Goal: Transaction & Acquisition: Book appointment/travel/reservation

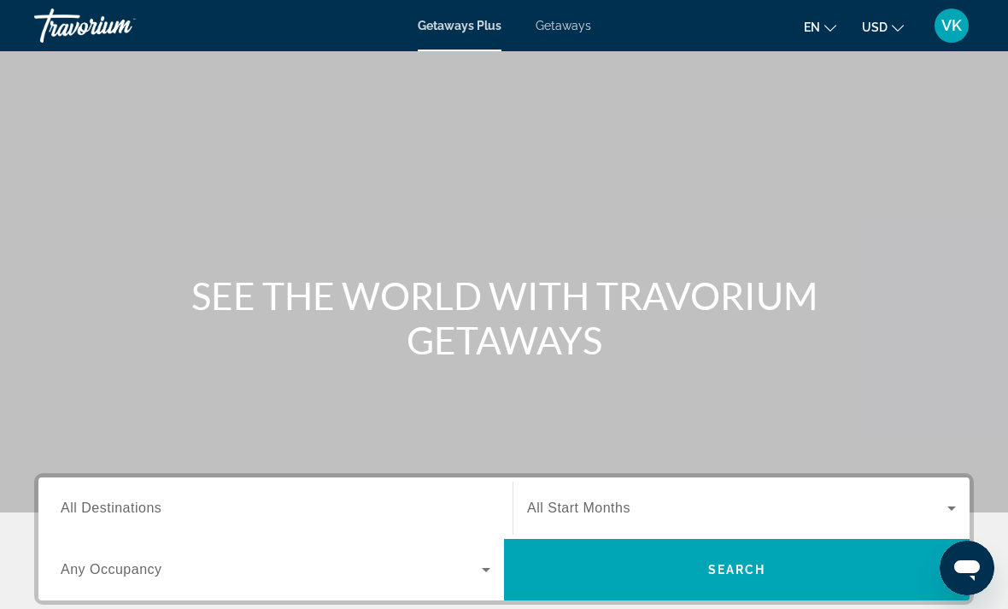
click at [236, 502] on input "Destination All Destinations" at bounding box center [276, 509] width 430 height 21
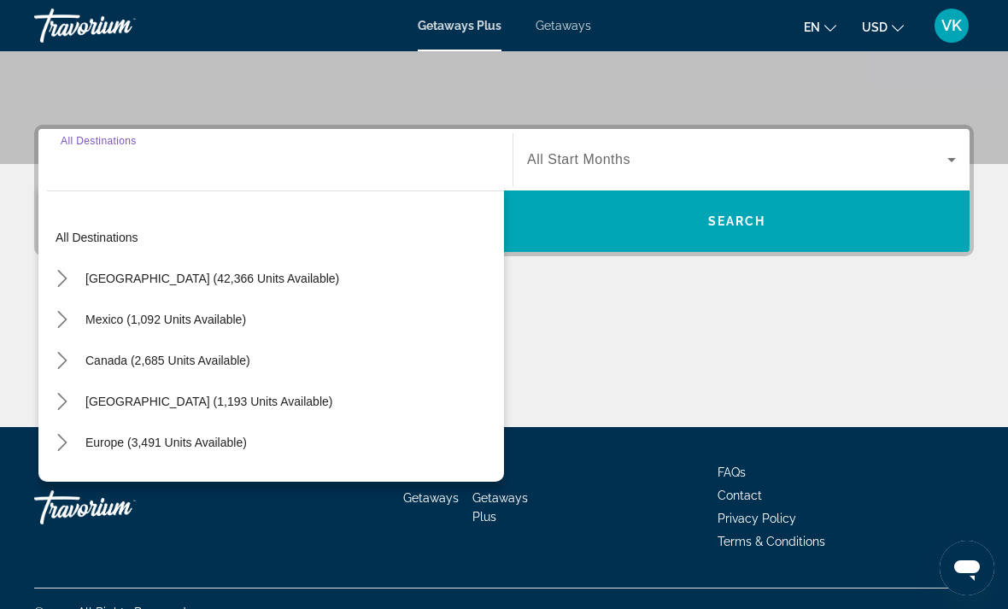
scroll to position [376, 0]
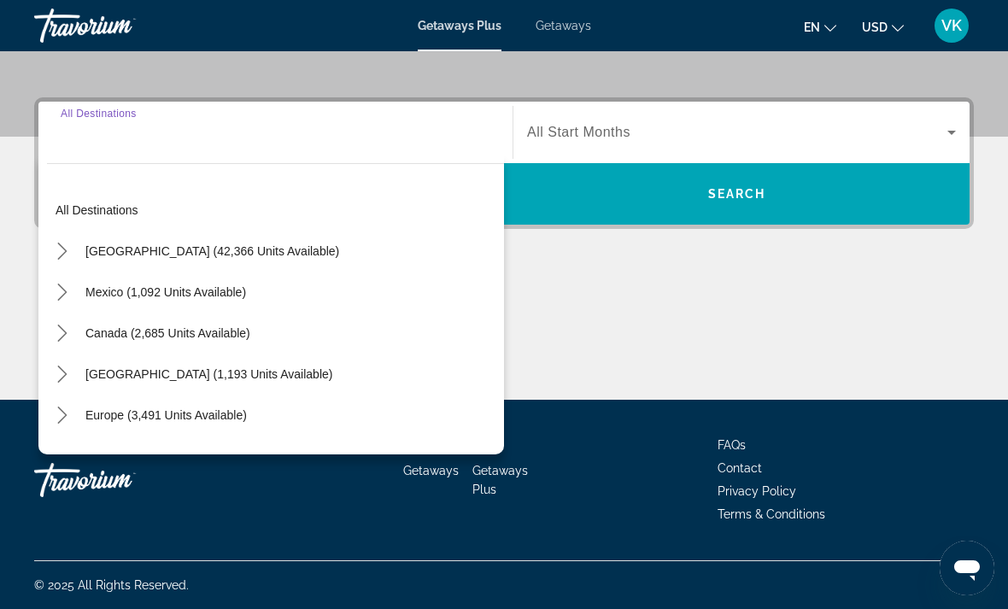
click at [68, 252] on icon "Toggle United States (42,366 units available) submenu" at bounding box center [62, 251] width 17 height 17
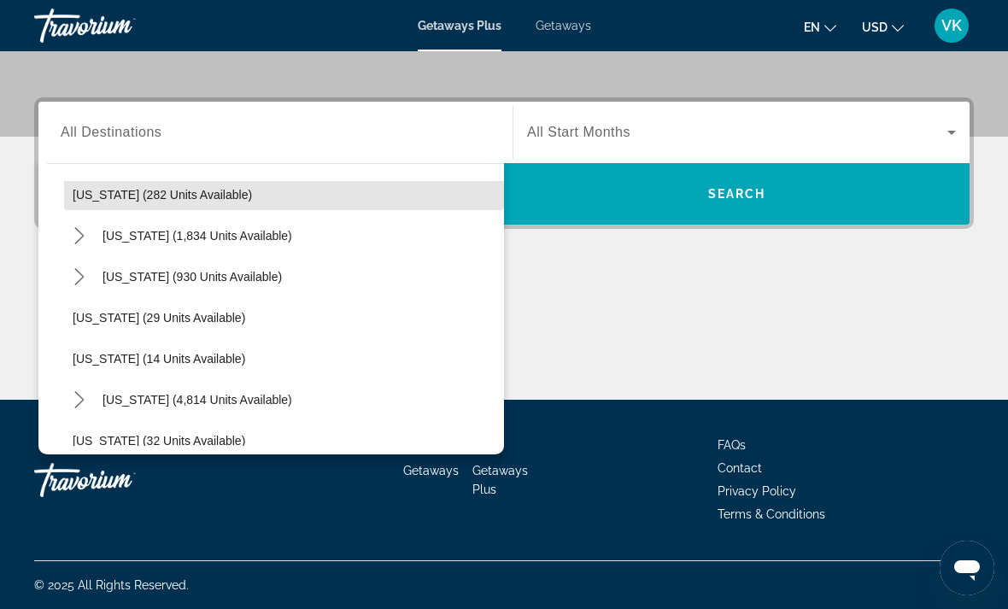
scroll to position [139, 0]
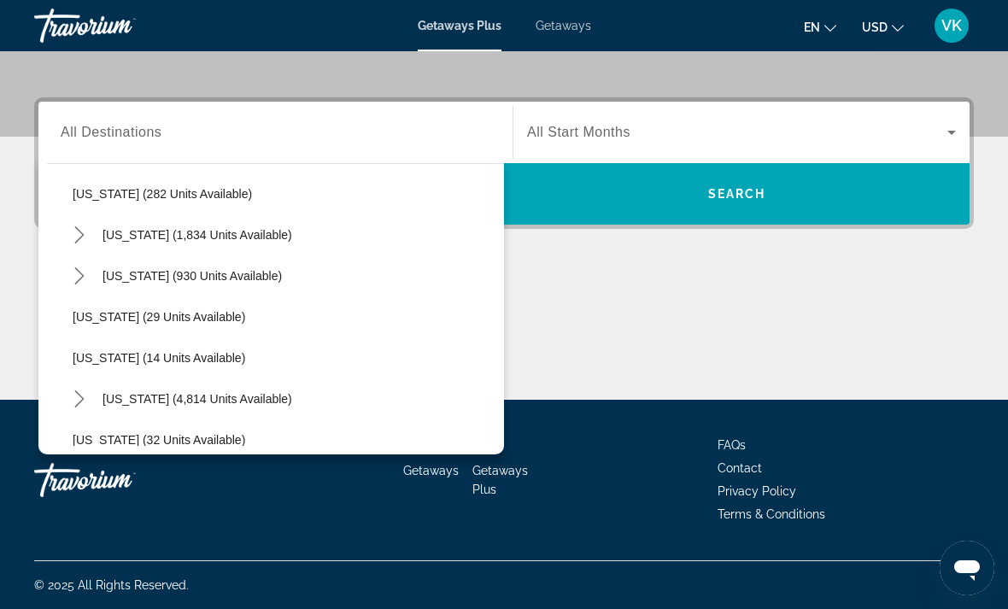
click at [91, 401] on mat-icon "Toggle Florida (4,814 units available) submenu" at bounding box center [79, 400] width 30 height 30
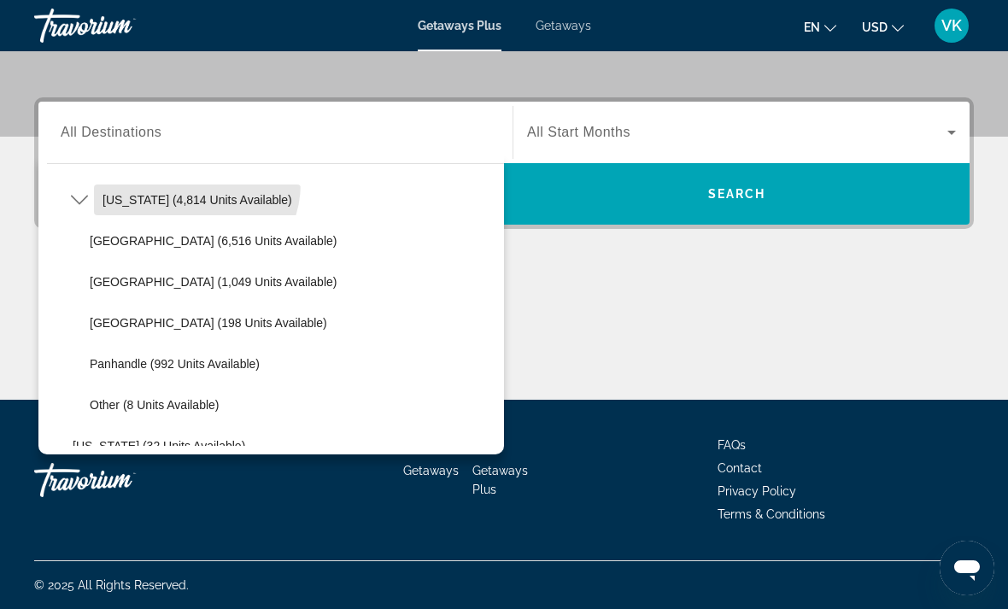
scroll to position [348, 0]
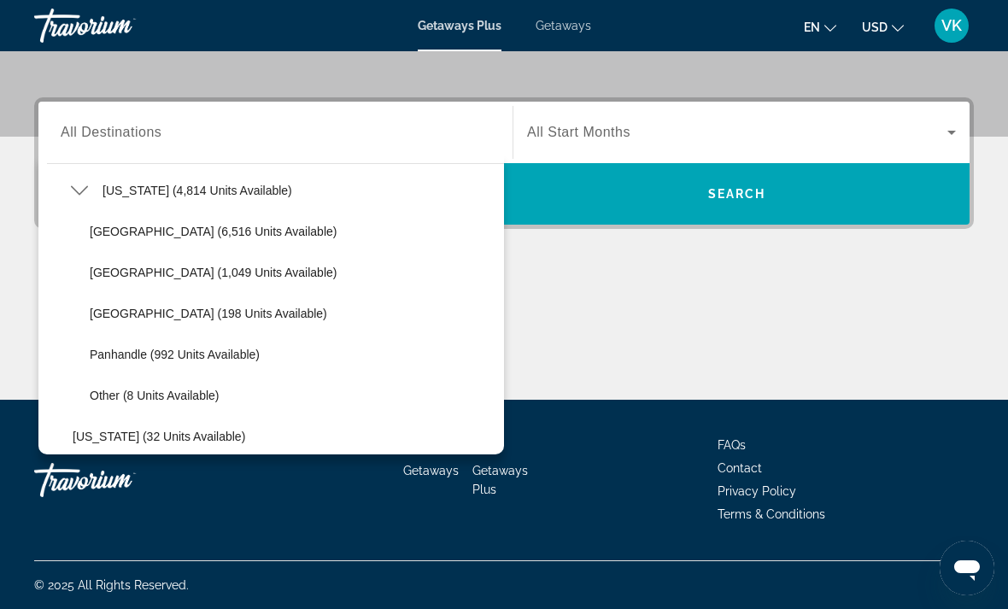
click at [222, 271] on span "East Coast (1,049 units available)" at bounding box center [213, 273] width 247 height 14
type input "**********"
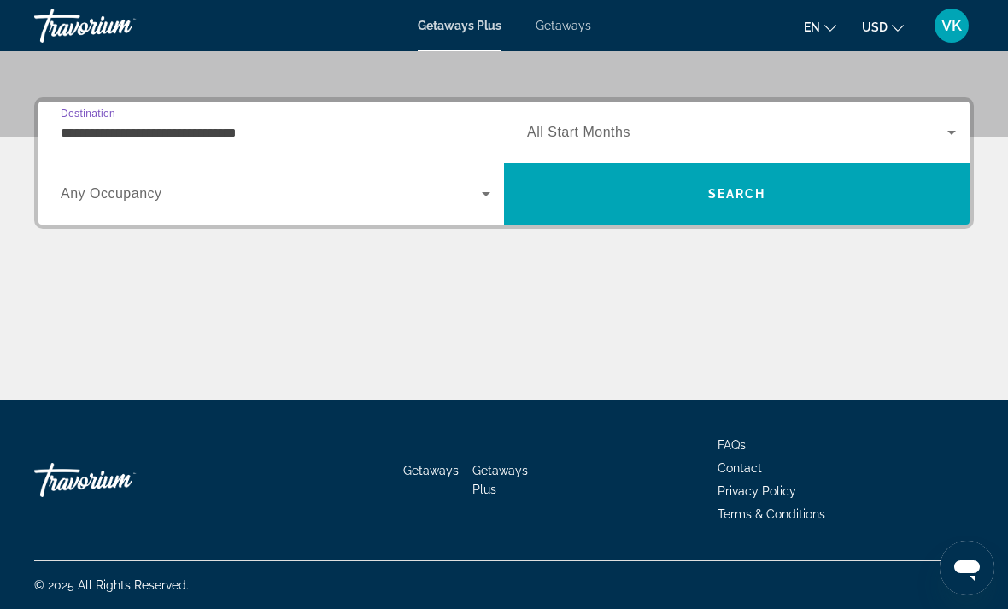
click at [938, 128] on span "Search widget" at bounding box center [737, 132] width 420 height 21
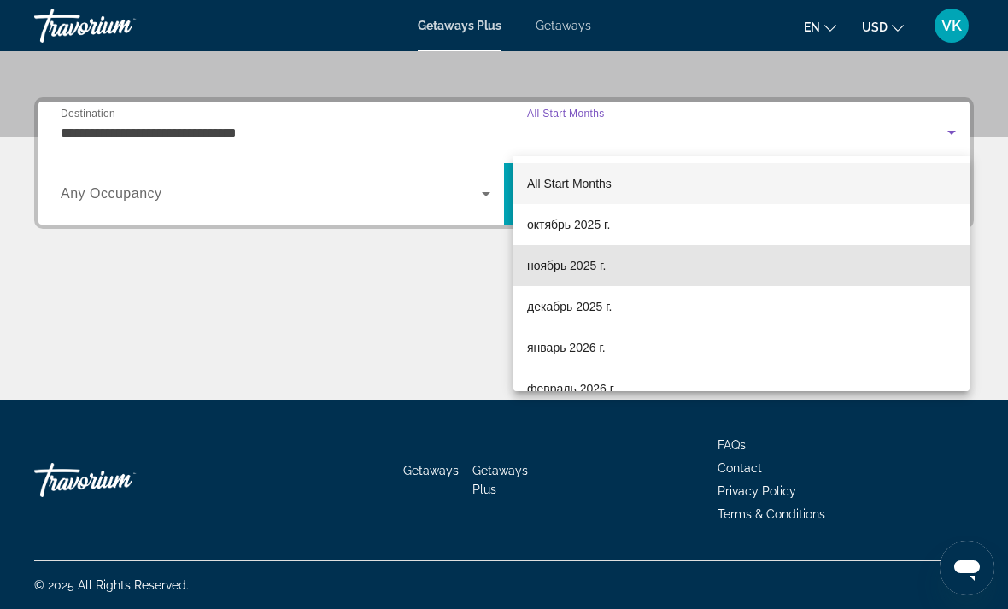
click at [570, 270] on span "ноябрь 2025 г." at bounding box center [566, 266] width 79 height 21
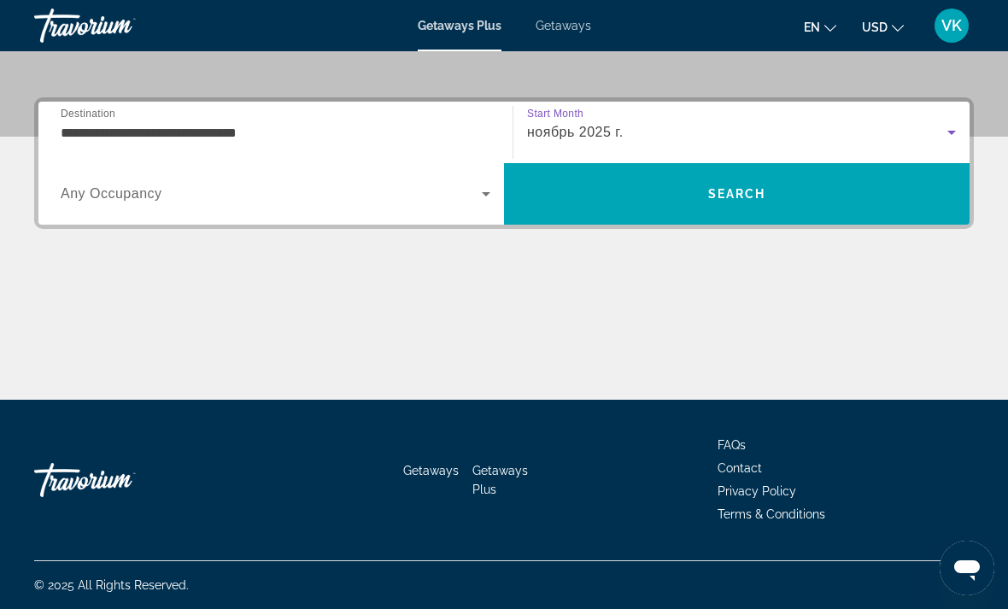
click at [459, 191] on span "Search widget" at bounding box center [271, 194] width 421 height 21
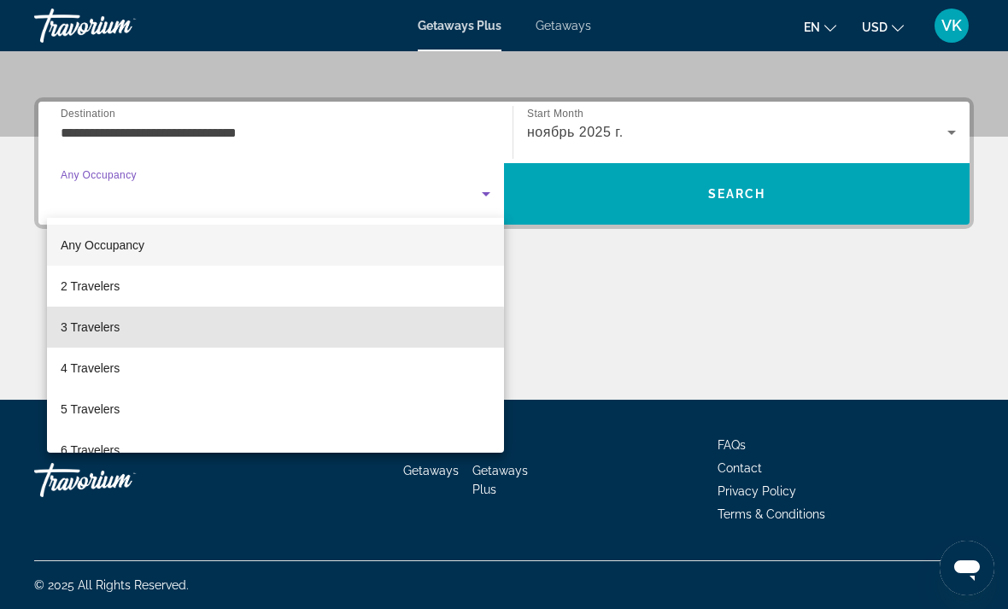
click at [103, 335] on span "3 Travelers" at bounding box center [90, 327] width 59 height 21
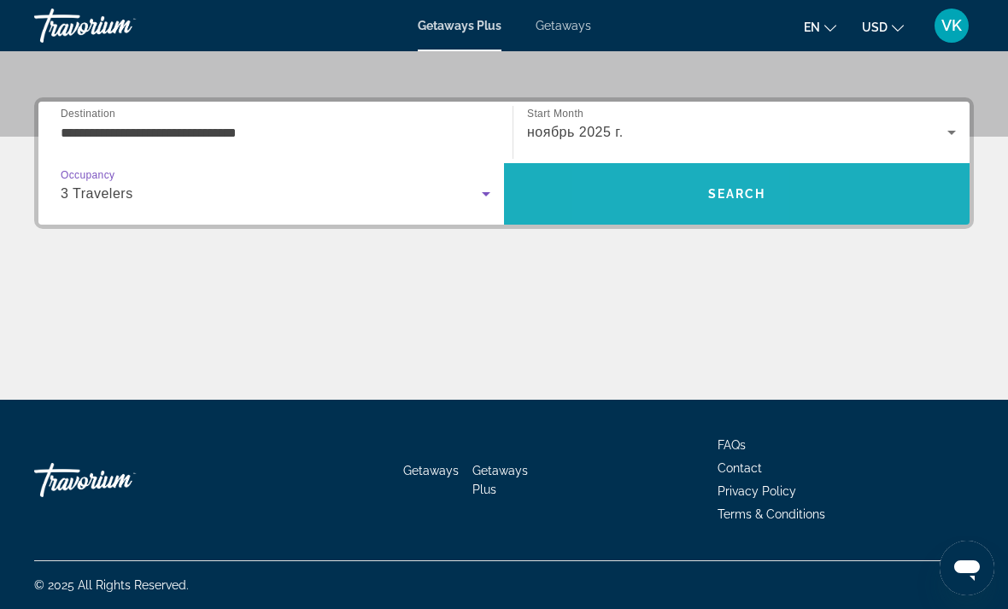
click at [663, 192] on span "Search" at bounding box center [737, 193] width 466 height 41
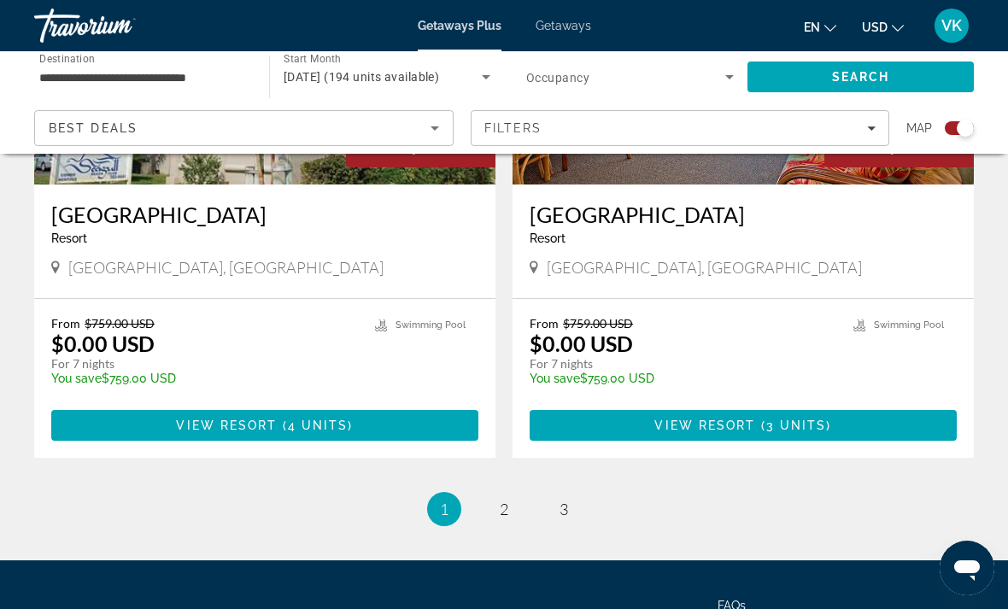
scroll to position [3863, 0]
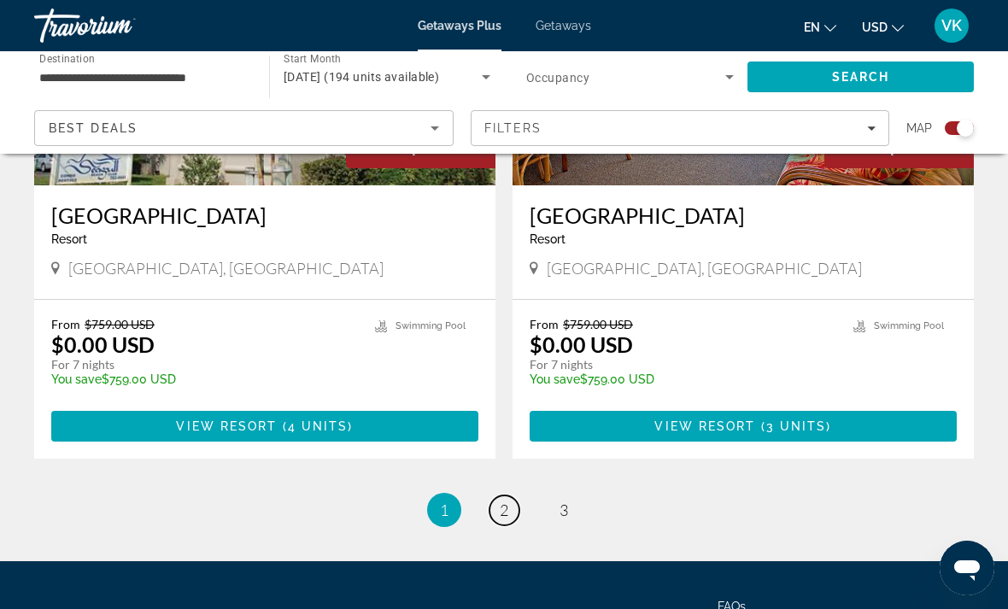
click at [498, 496] on link "page 2" at bounding box center [505, 511] width 30 height 30
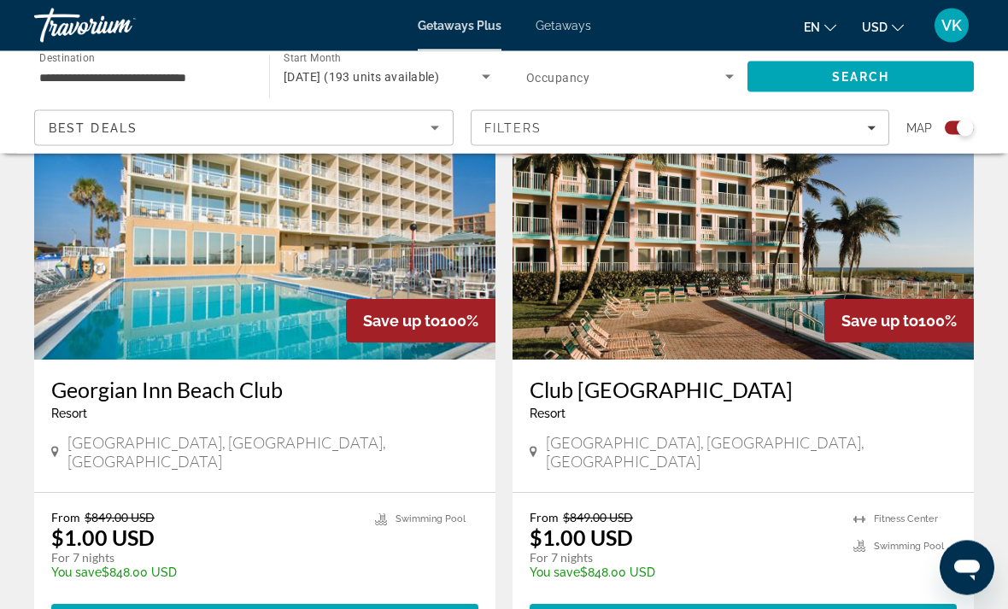
scroll to position [3682, 0]
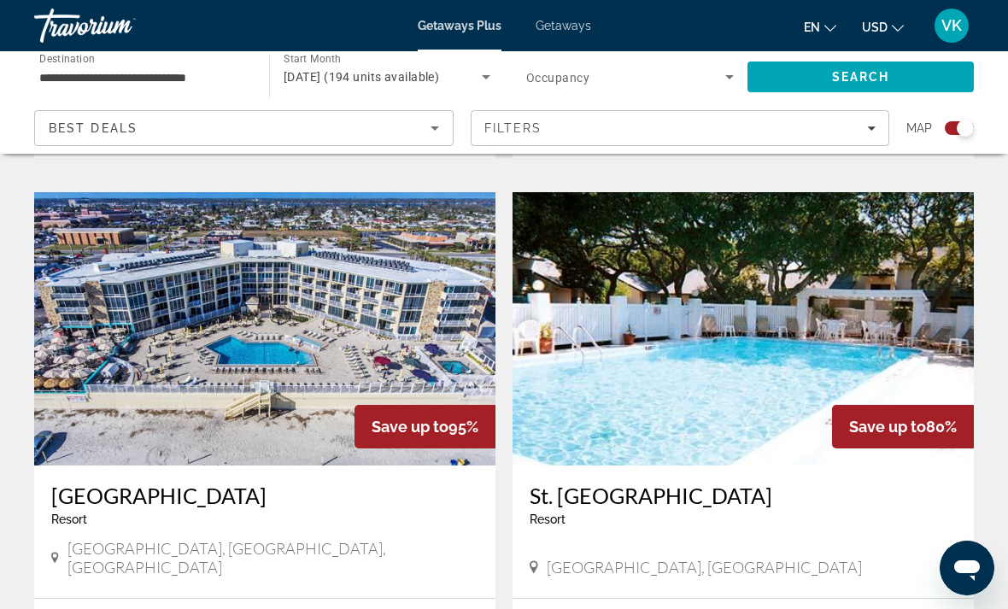
scroll to position [1802, 0]
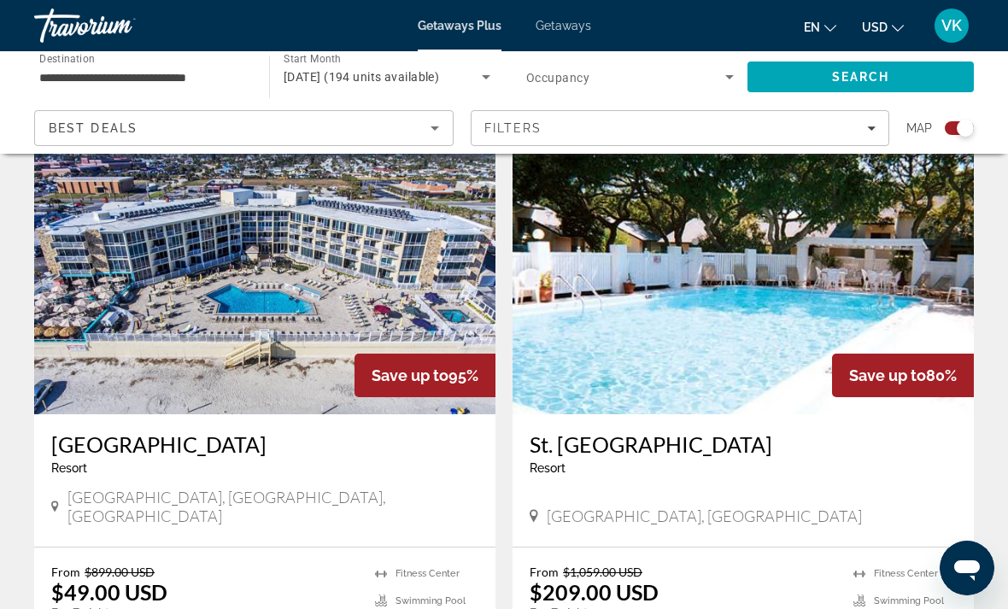
click at [380, 248] on img "Main content" at bounding box center [264, 277] width 461 height 273
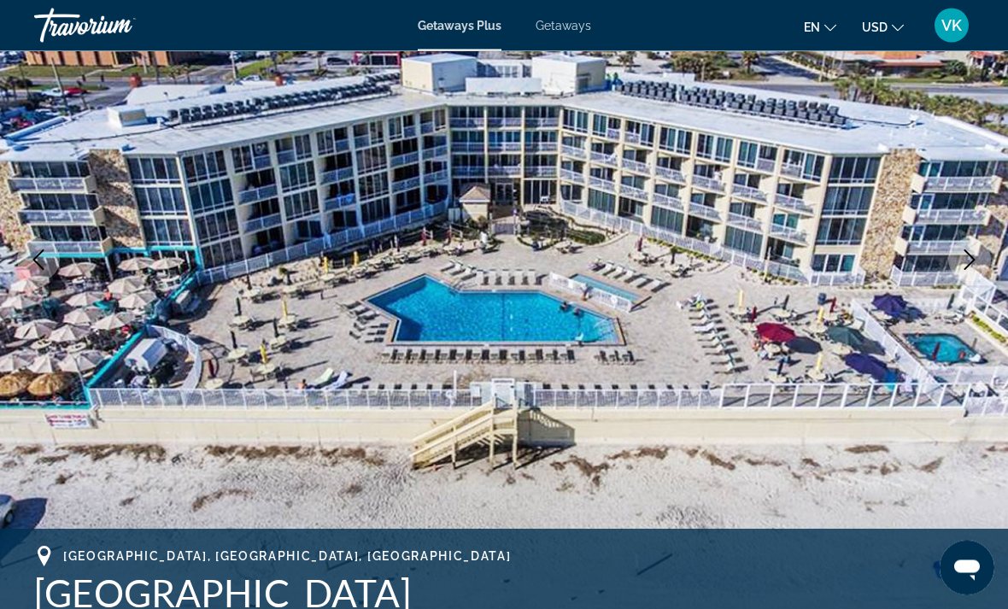
scroll to position [197, 0]
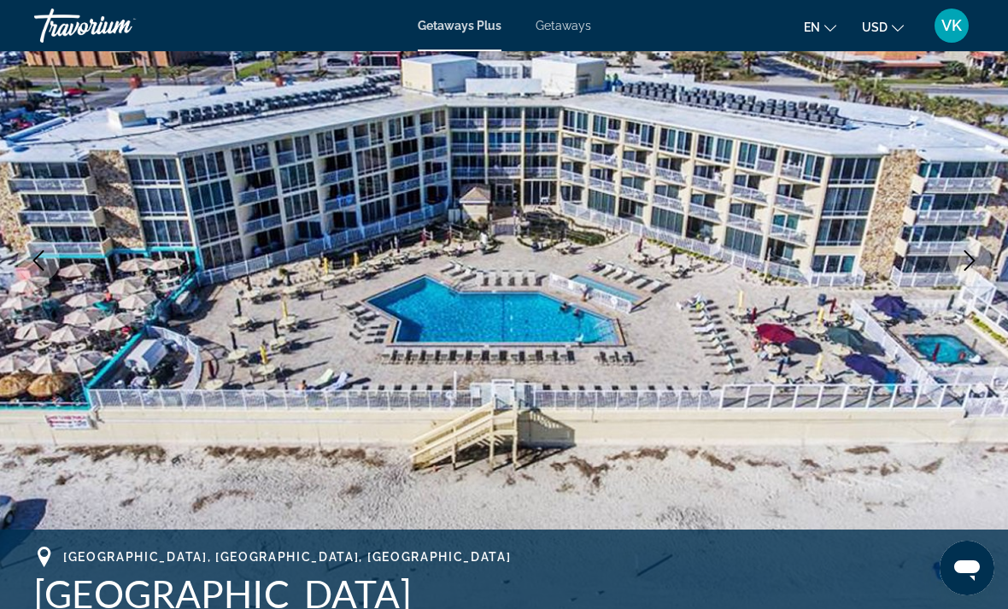
click at [966, 252] on icon "Next image" at bounding box center [970, 260] width 11 height 21
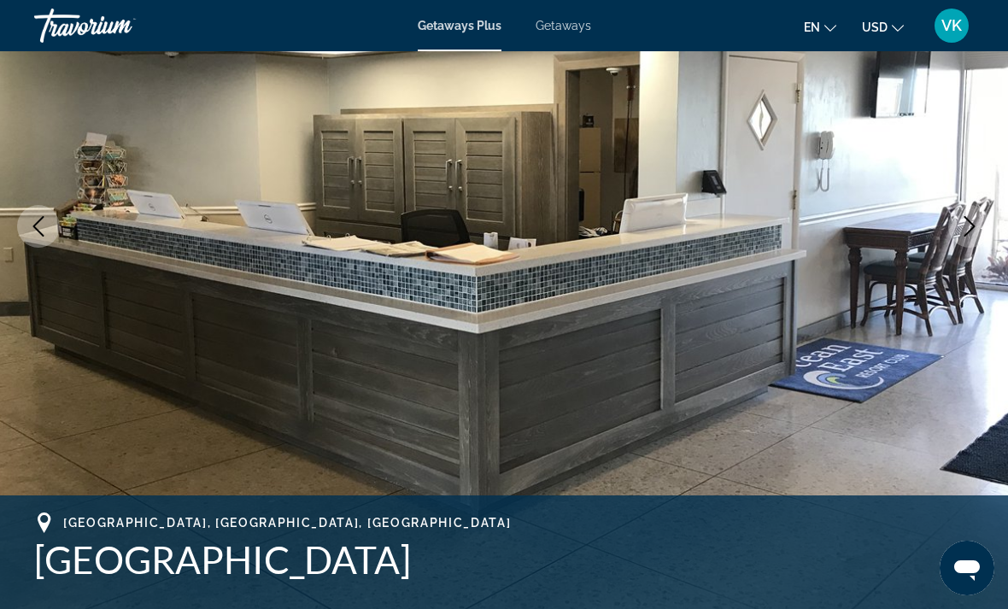
scroll to position [232, 0]
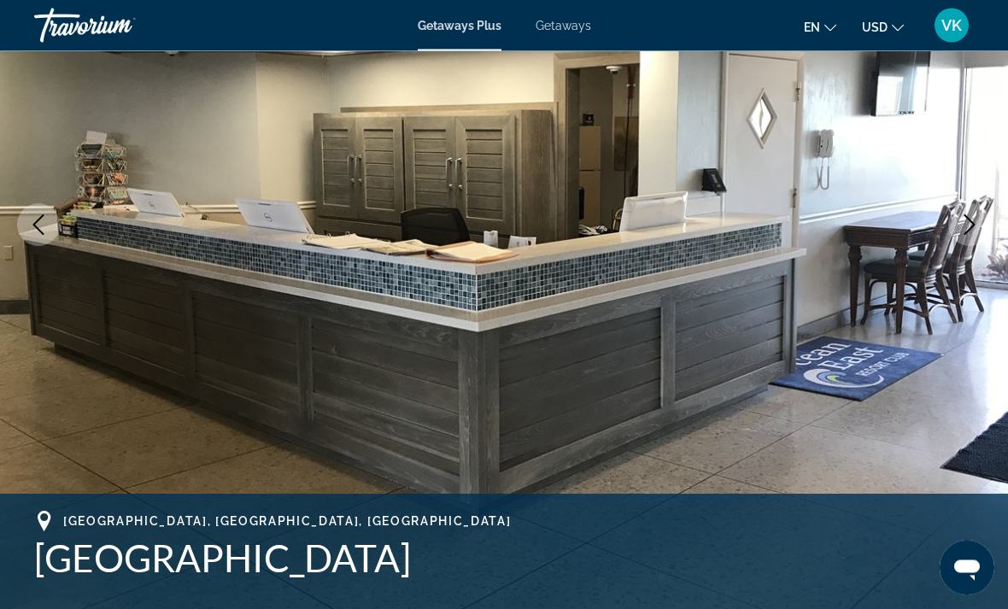
click at [976, 257] on img "Main content" at bounding box center [504, 226] width 1008 height 812
click at [971, 220] on icon "Next image" at bounding box center [970, 225] width 21 height 21
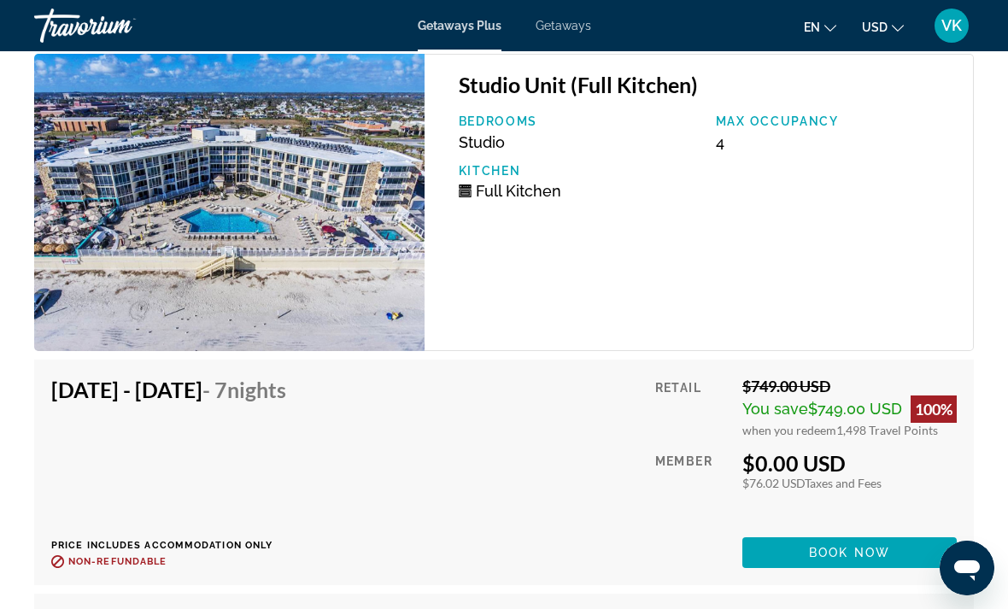
scroll to position [3576, 0]
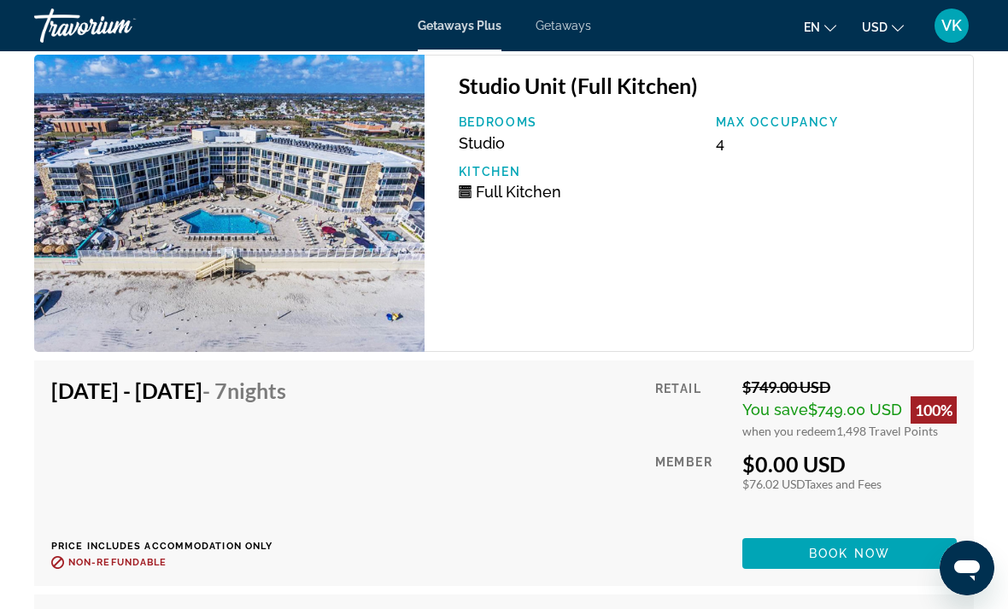
click at [869, 547] on span "Book now" at bounding box center [849, 554] width 81 height 14
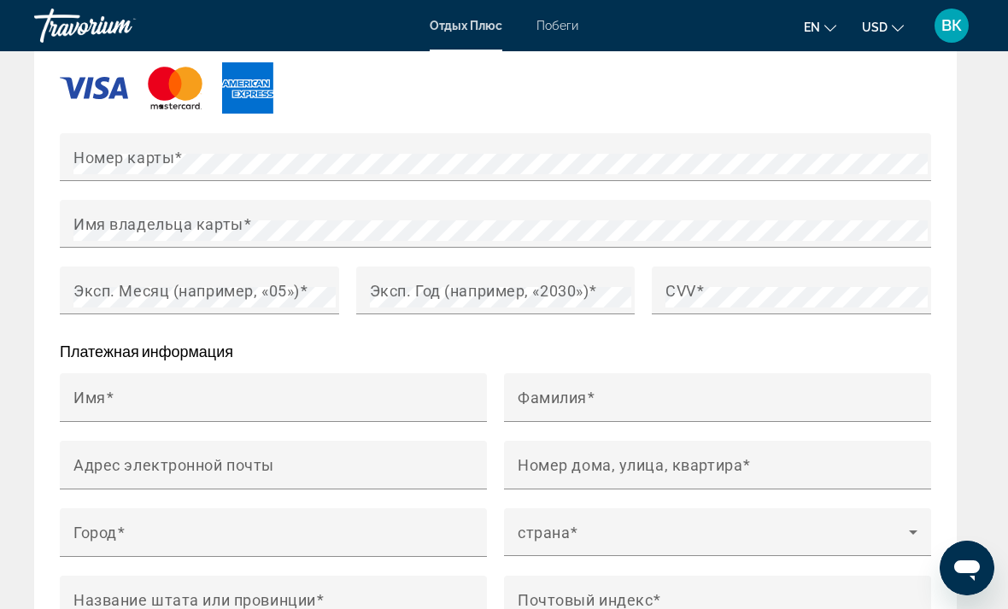
scroll to position [1923, 0]
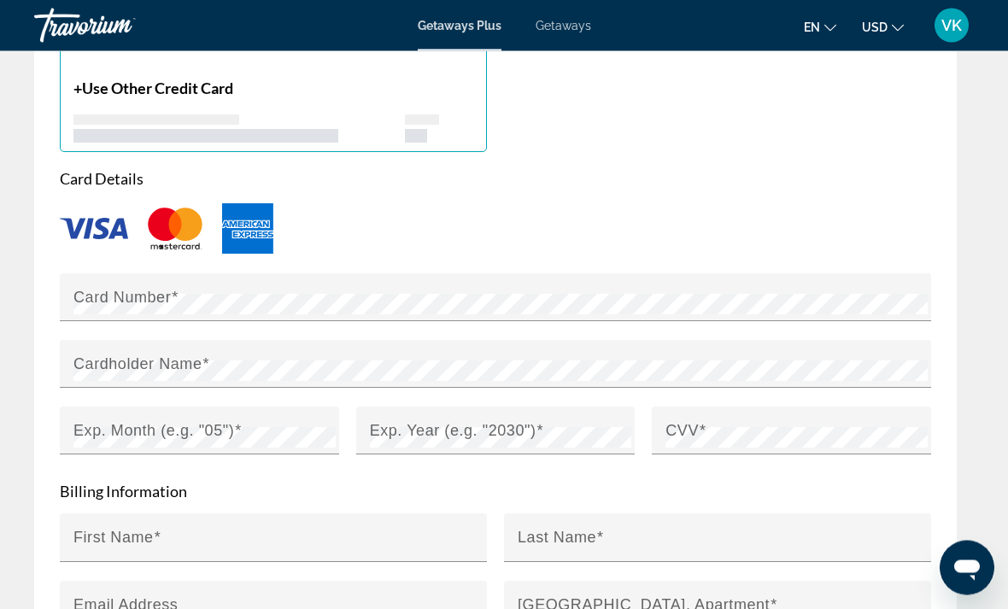
scroll to position [1747, 0]
click at [133, 291] on mat-label "Card Number" at bounding box center [121, 297] width 97 height 17
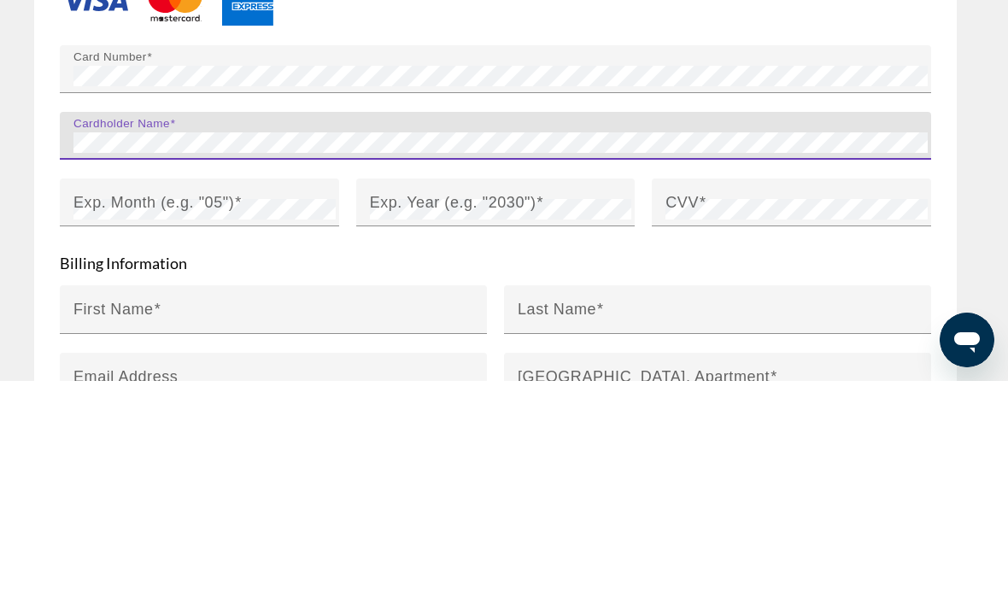
click at [267, 407] on div "Exp. Month (e.g. "05")" at bounding box center [204, 431] width 262 height 48
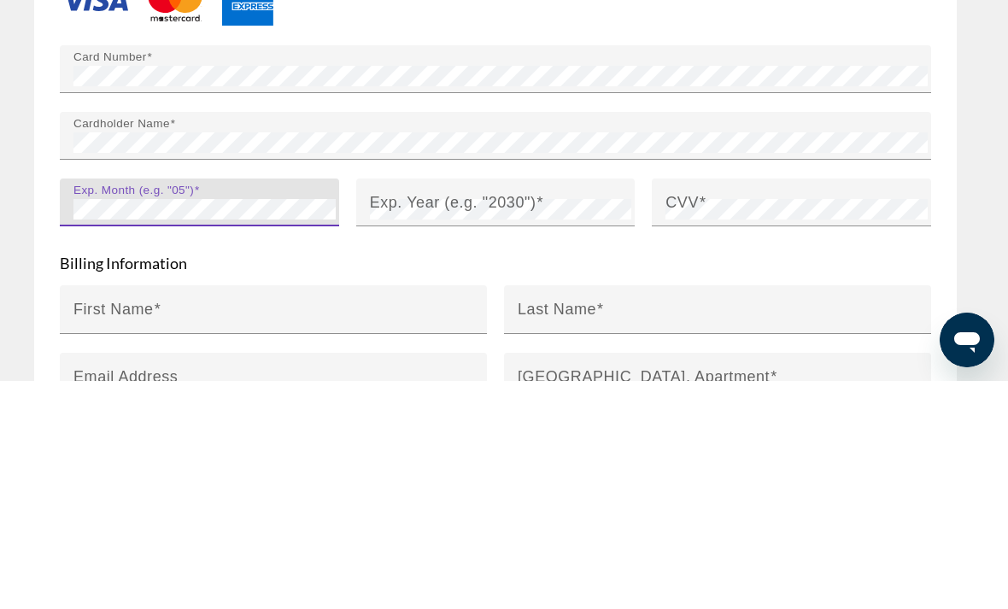
click at [430, 422] on mat-label "Exp. Year (e.g. "2030")" at bounding box center [453, 430] width 167 height 17
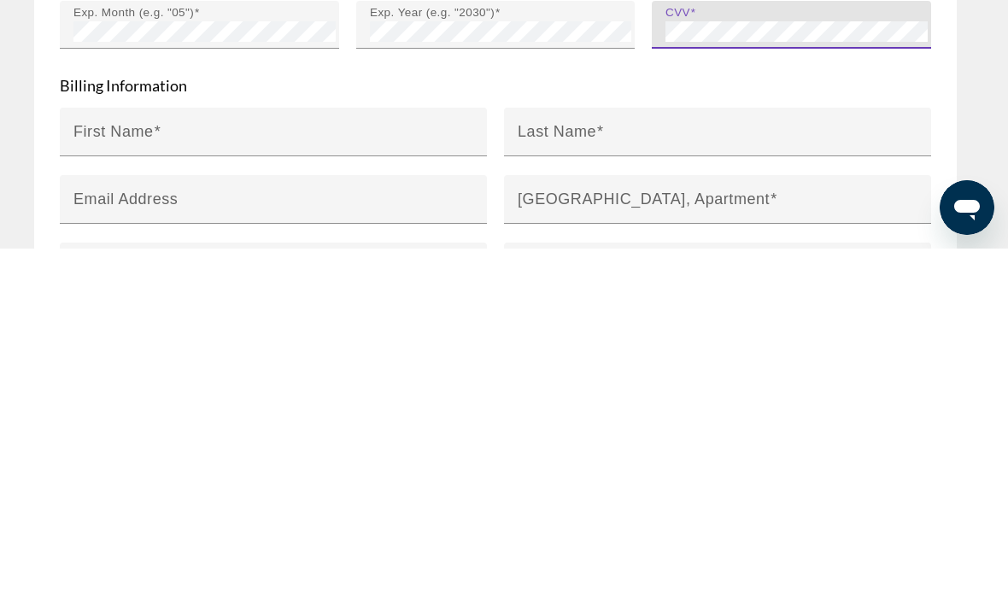
scroll to position [1793, 0]
click at [160, 483] on span "Main content" at bounding box center [158, 491] width 8 height 17
click at [160, 489] on input "First Name" at bounding box center [278, 499] width 410 height 21
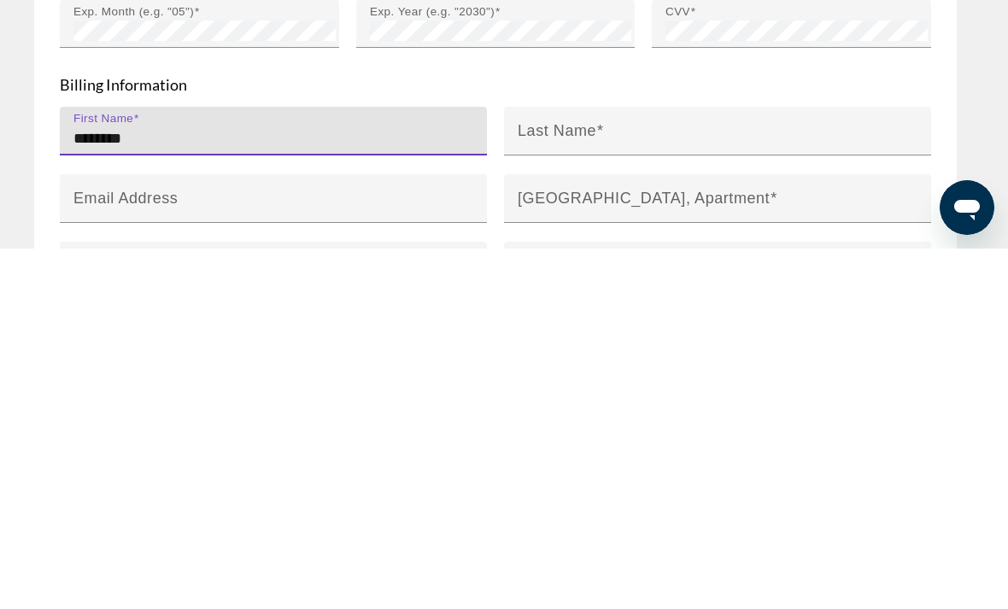
type input "********"
click at [606, 467] on div "Last Name" at bounding box center [723, 491] width 410 height 49
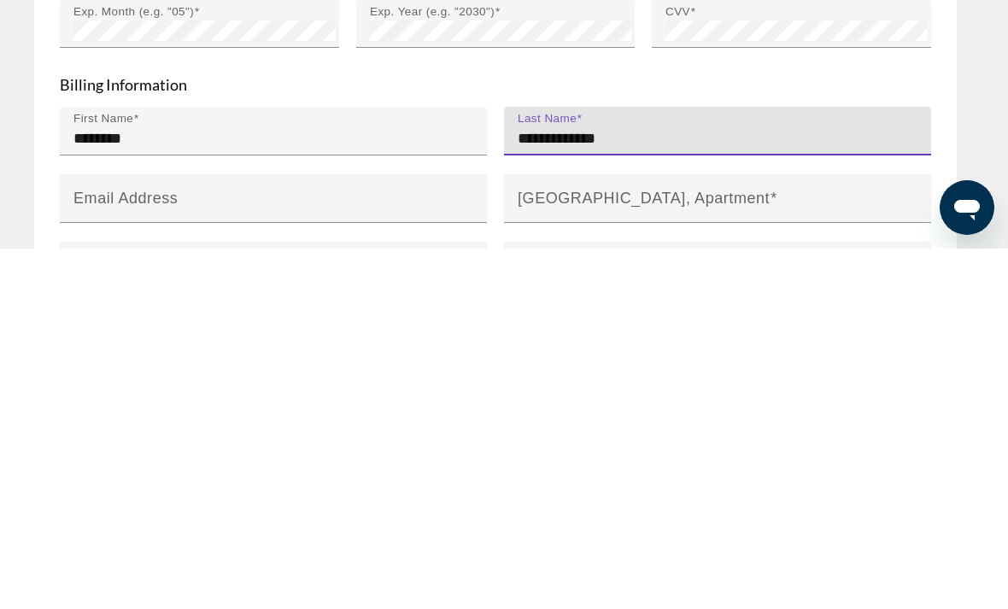
type input "**********"
click at [577, 550] on mat-label "House Number, Street, Apartment" at bounding box center [644, 558] width 252 height 17
click at [577, 556] on input "House Number, Street, Apartment" at bounding box center [723, 566] width 410 height 21
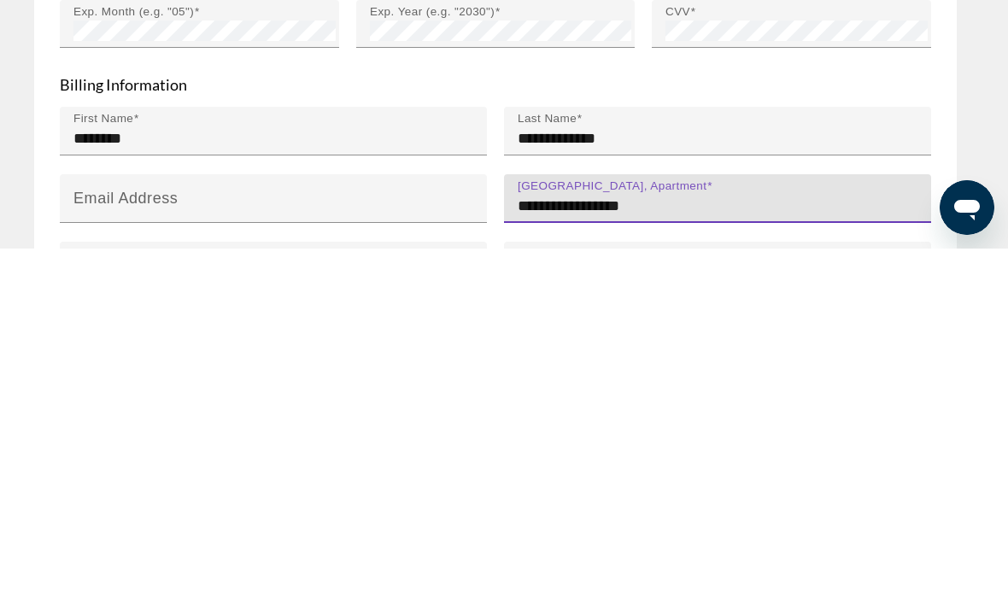
click at [594, 556] on input "**********" at bounding box center [723, 566] width 410 height 21
type input "**********"
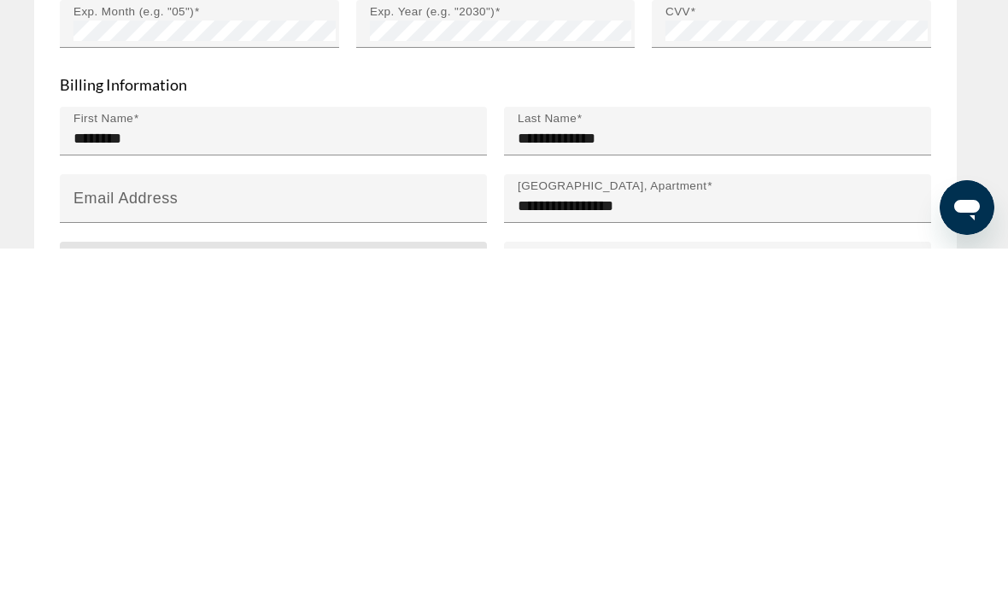
scroll to position [1907, 0]
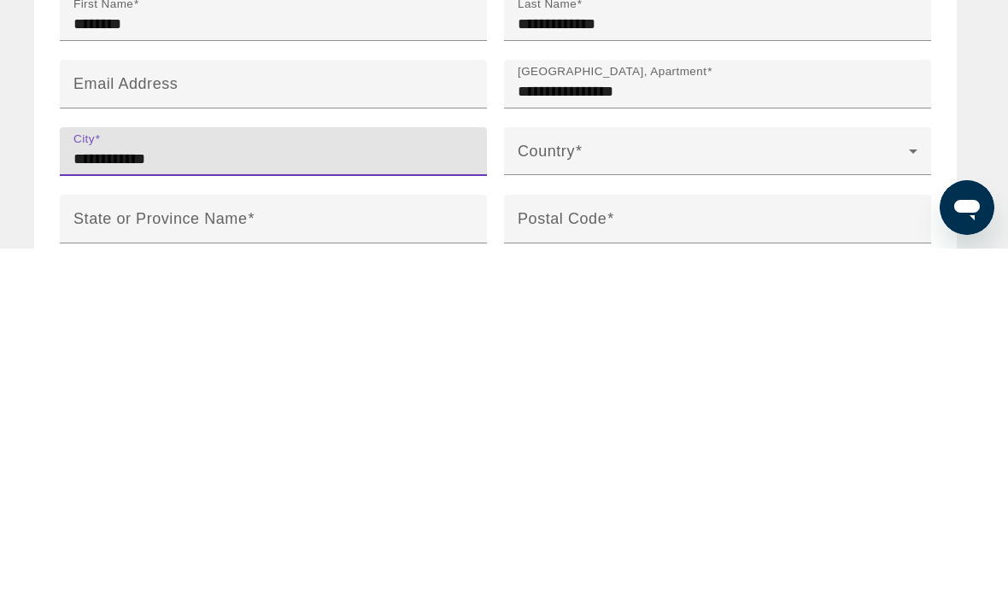
type input "**********"
click at [582, 508] on span "Main content" at bounding box center [713, 518] width 391 height 21
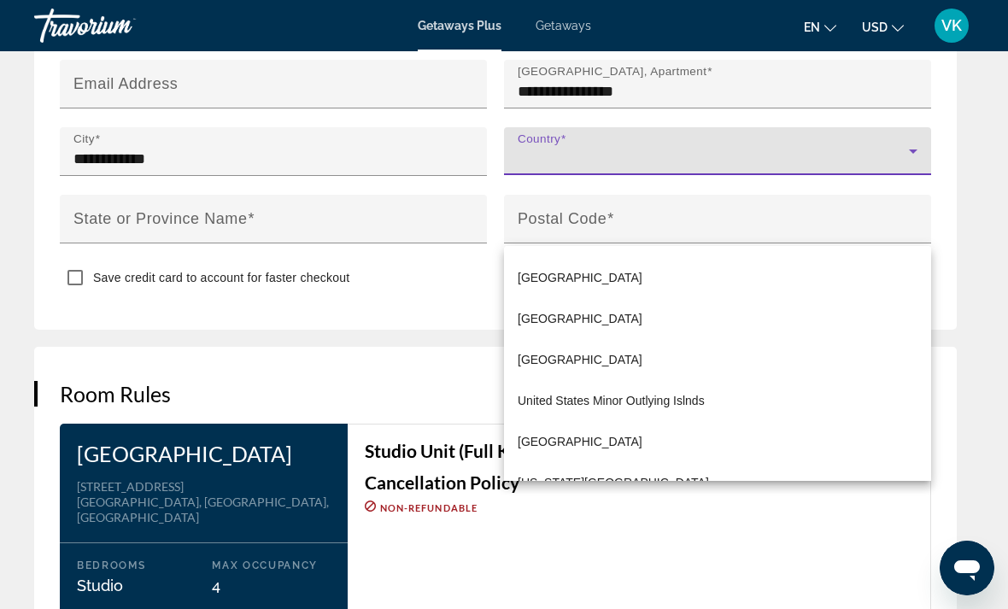
scroll to position [9837, 0]
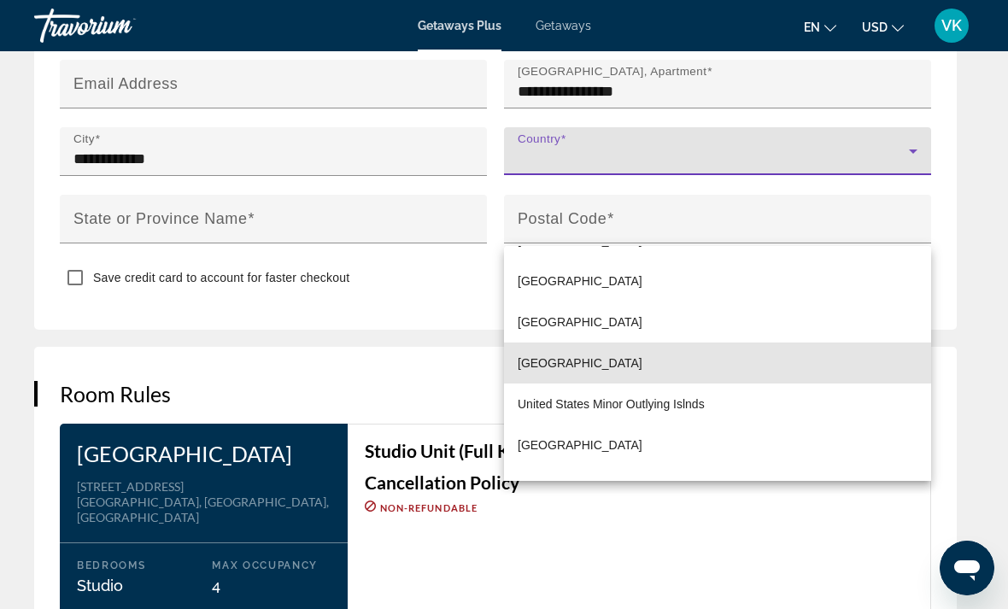
click at [628, 373] on span "United States of America" at bounding box center [580, 363] width 125 height 21
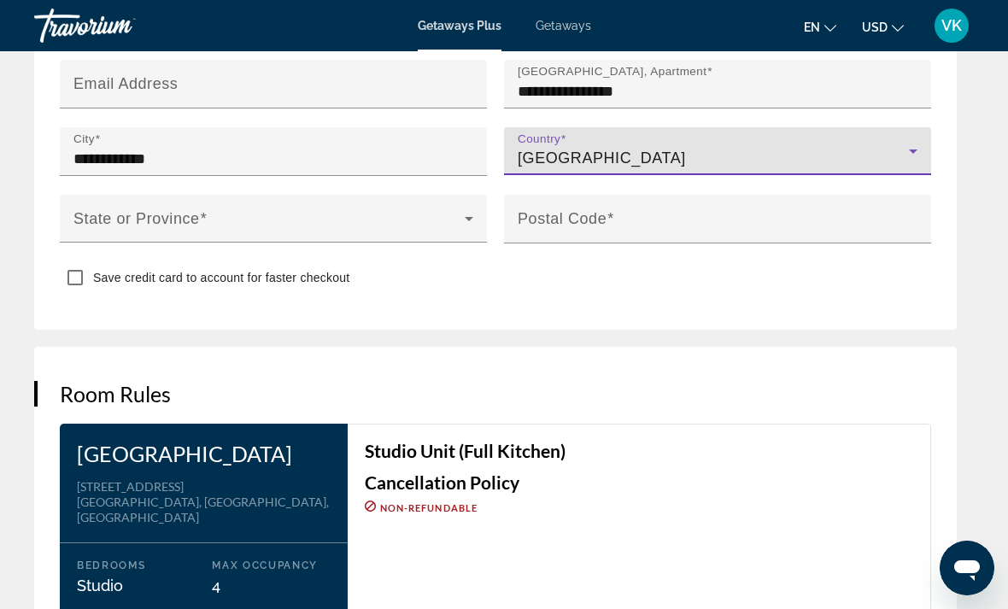
click at [588, 195] on div "Postal Code" at bounding box center [723, 219] width 410 height 49
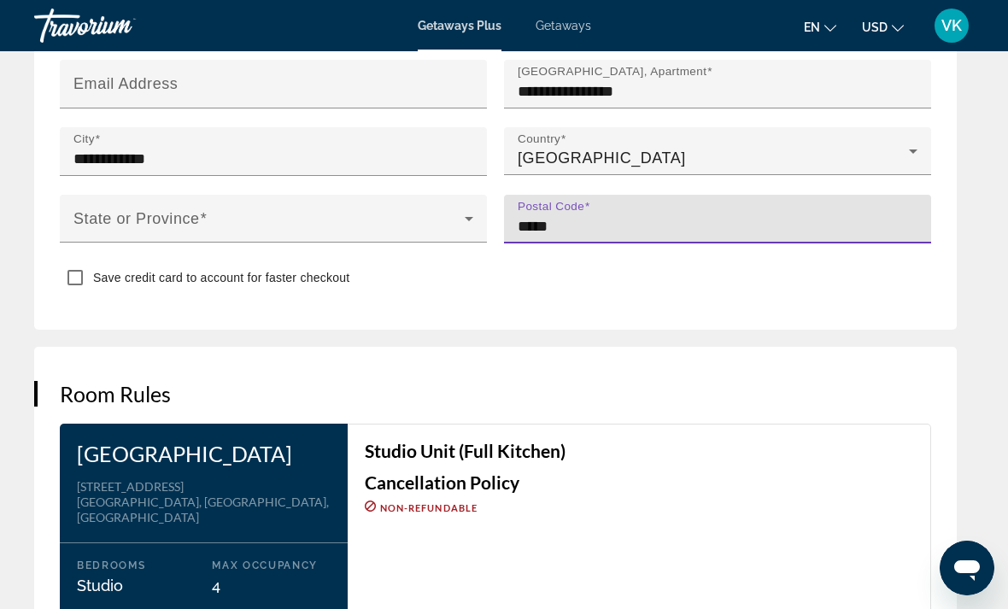
type input "*****"
click at [338, 215] on span "Main content" at bounding box center [268, 225] width 391 height 21
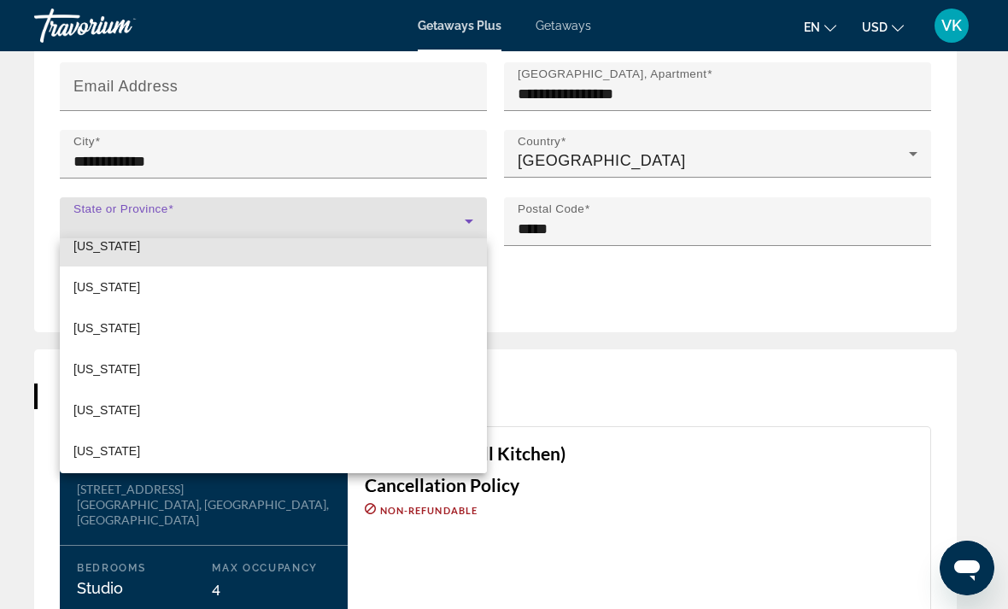
scroll to position [781, 0]
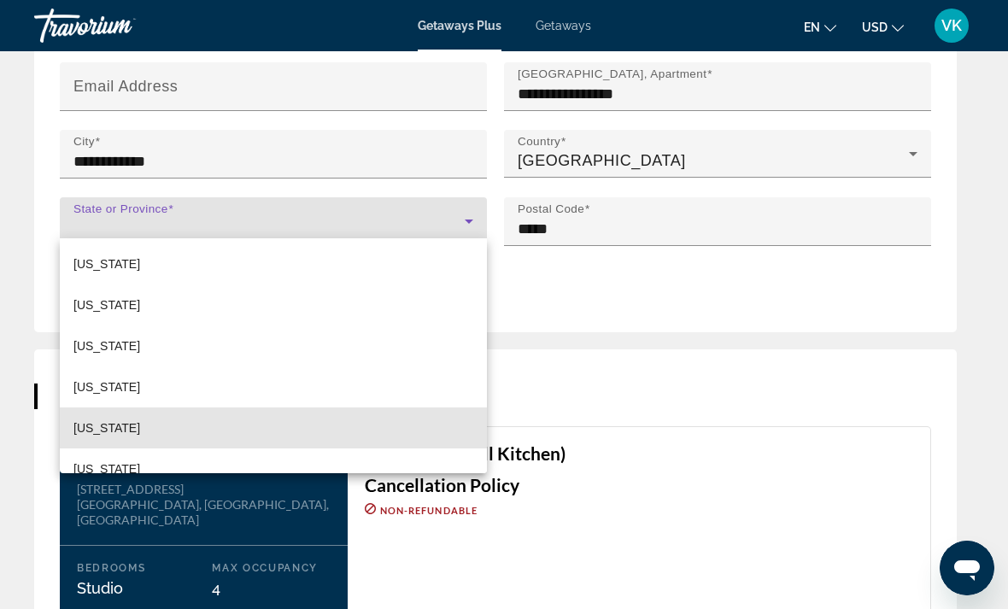
click at [120, 428] on span "Minnesota" at bounding box center [106, 428] width 67 height 21
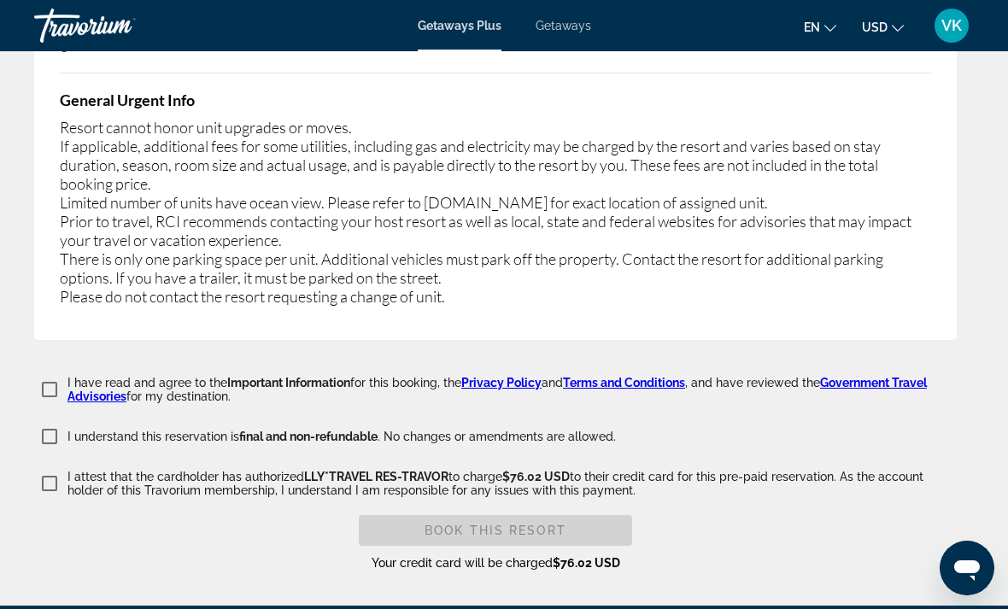
scroll to position [3844, 0]
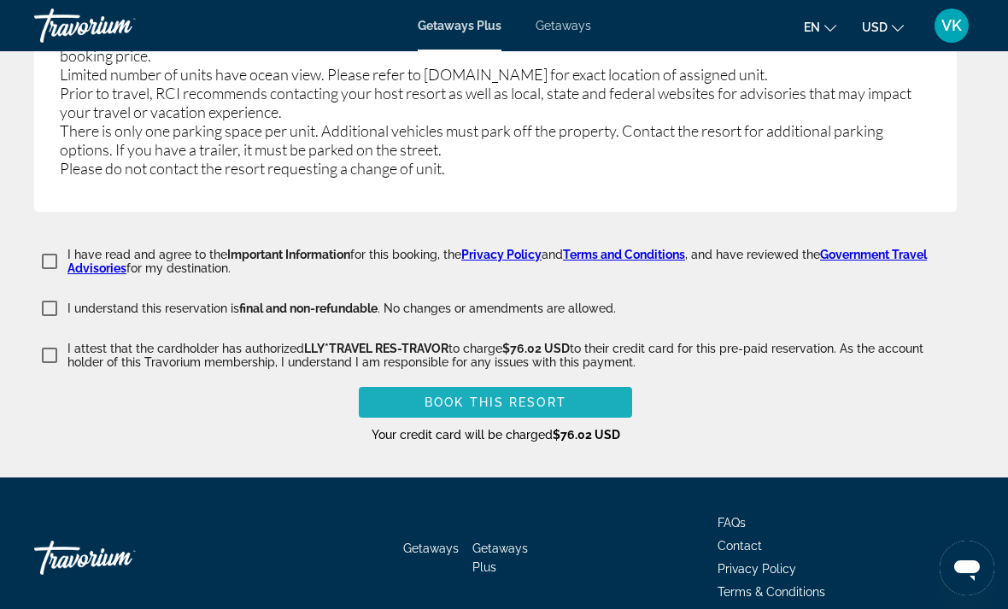
click at [457, 391] on span "Main content" at bounding box center [495, 402] width 273 height 41
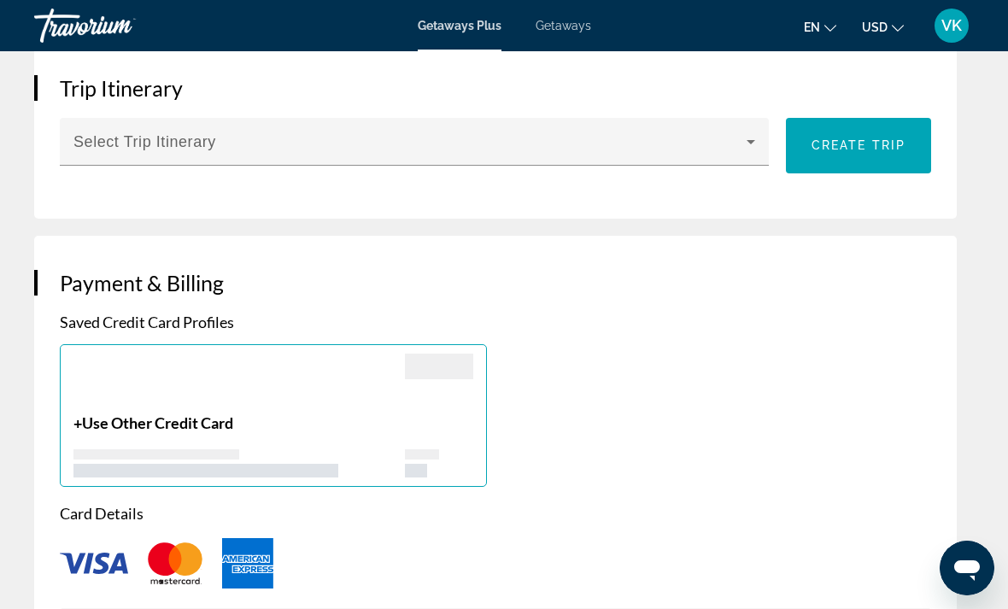
scroll to position [1160, 0]
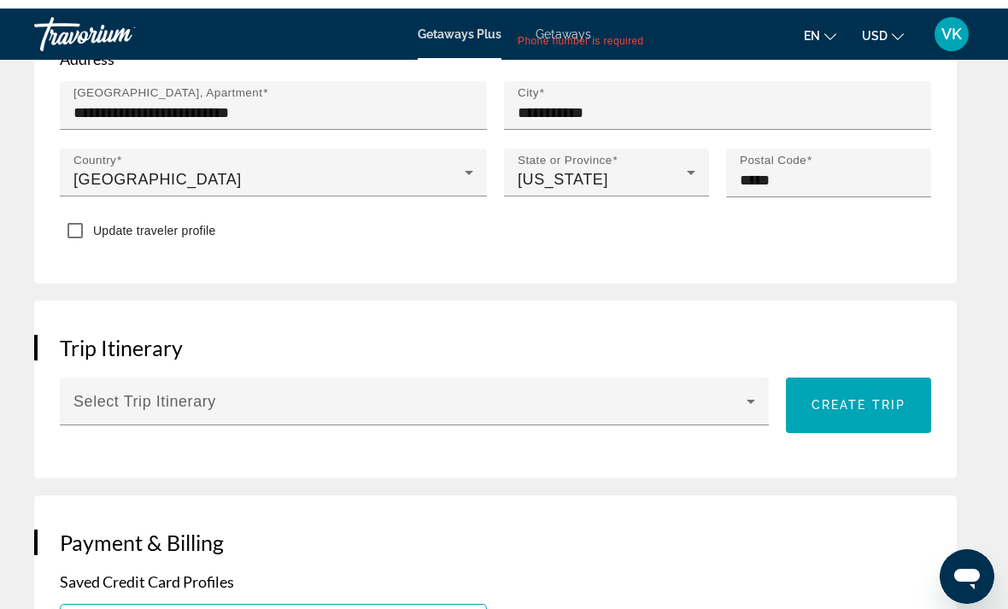
click at [376, 392] on span "Main content" at bounding box center [409, 400] width 673 height 21
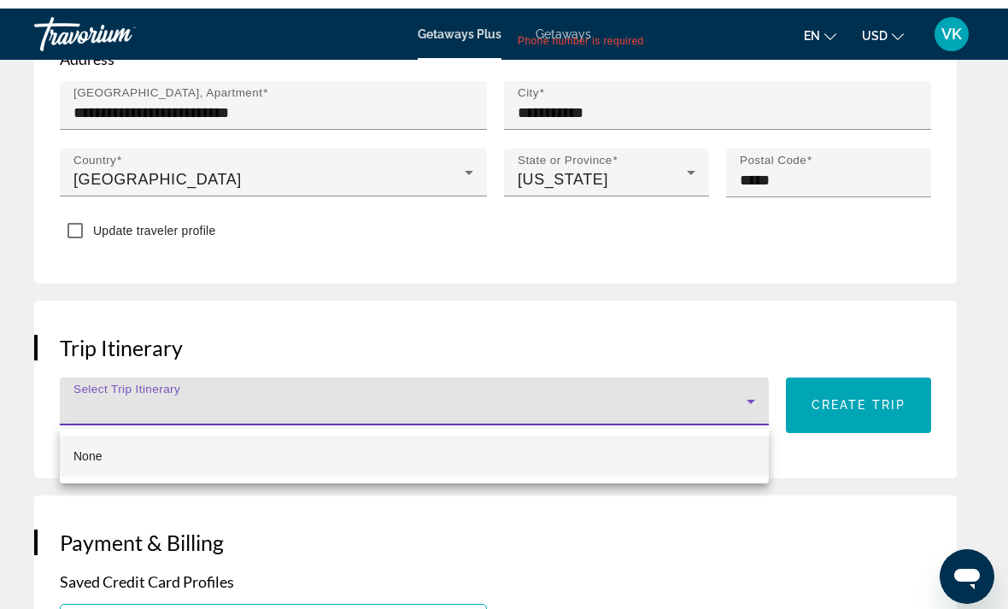
scroll to position [1152, 0]
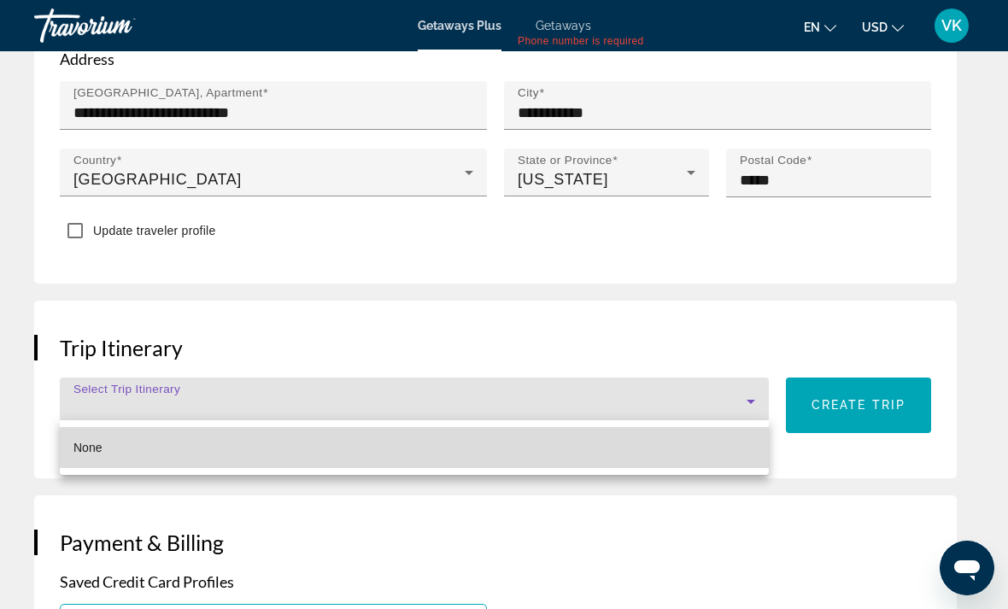
click at [338, 443] on mat-option "None" at bounding box center [414, 447] width 709 height 41
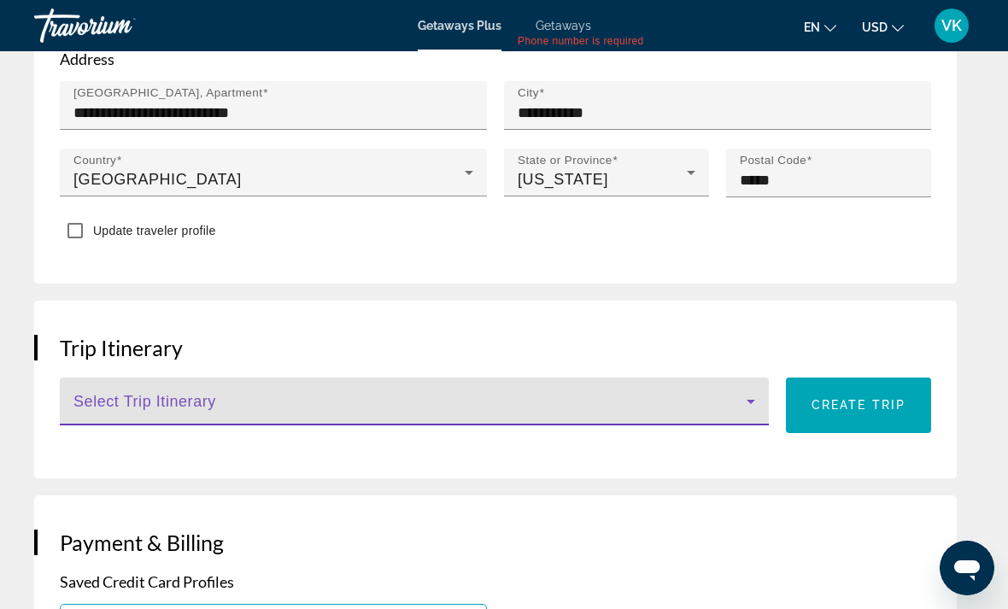
click at [743, 393] on icon "Main content" at bounding box center [751, 401] width 21 height 21
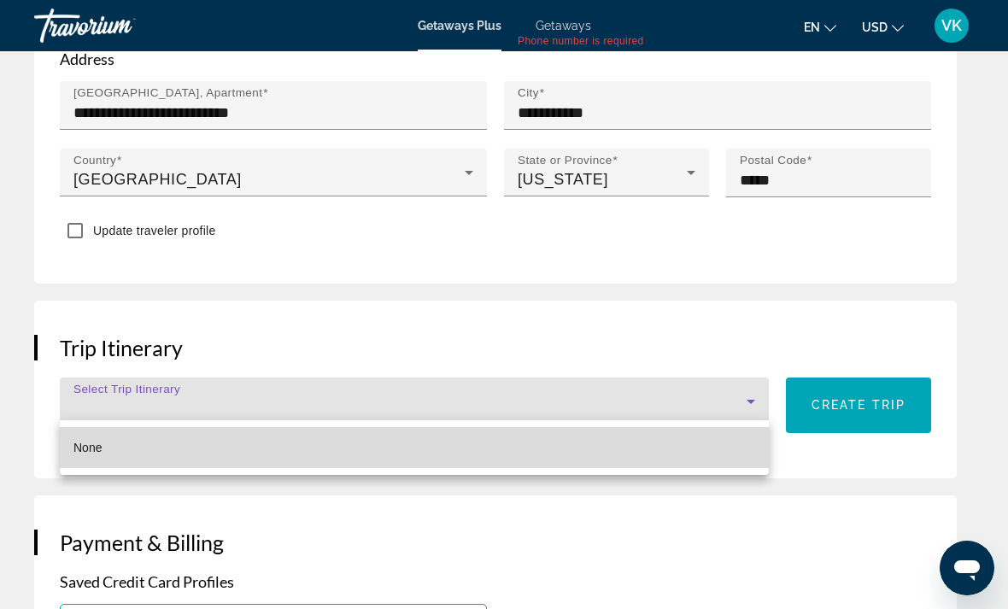
click at [121, 449] on mat-option "None" at bounding box center [414, 447] width 709 height 41
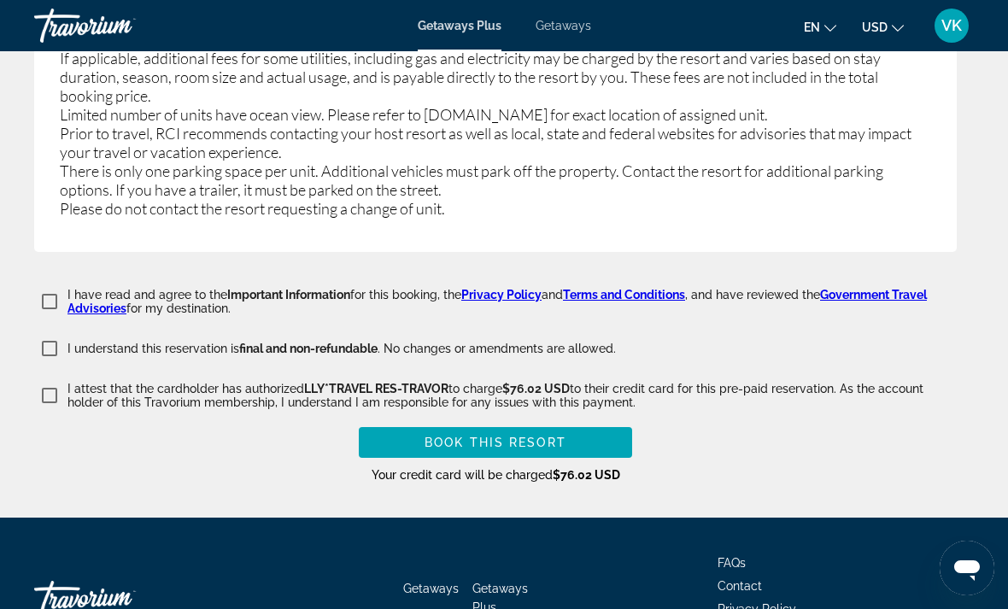
scroll to position [3803, 0]
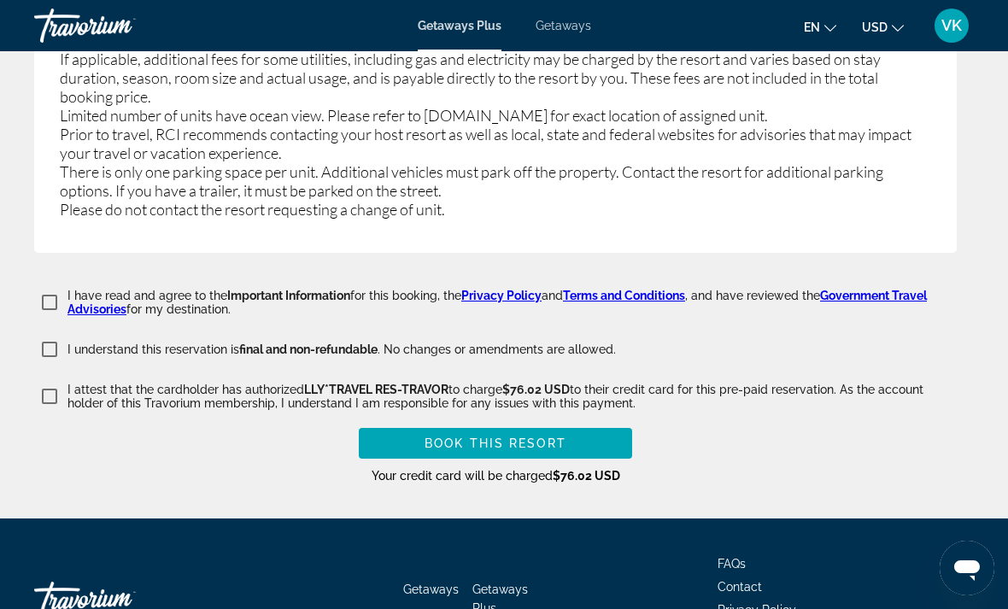
click at [518, 437] on span "Book this Resort" at bounding box center [496, 444] width 142 height 14
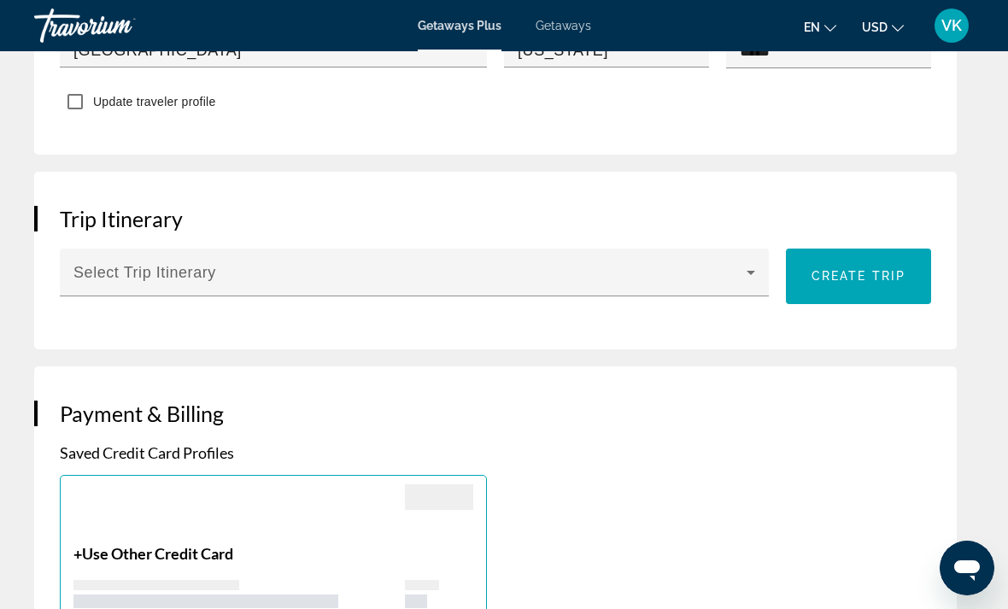
scroll to position [1158, 0]
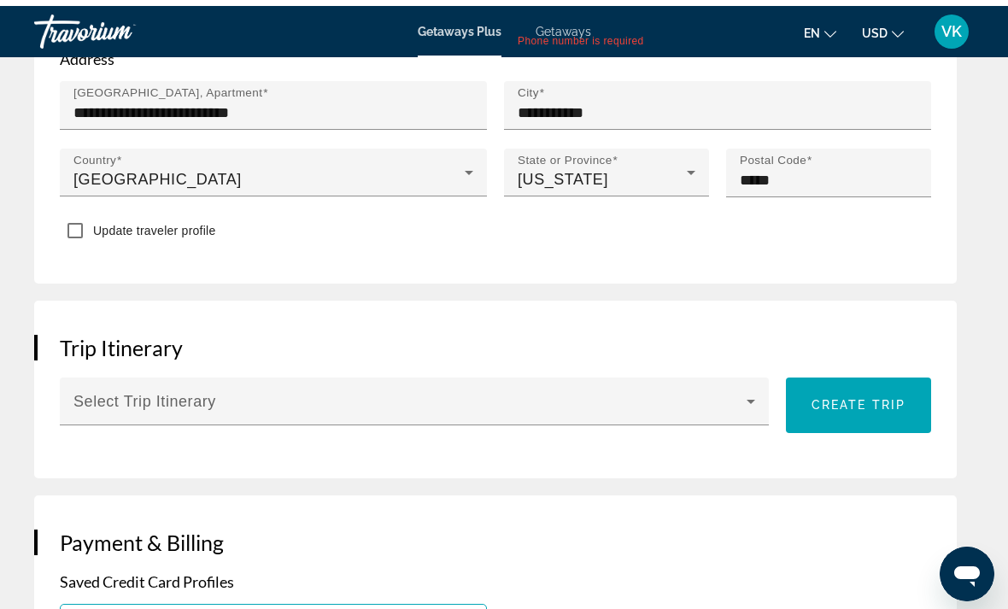
click at [843, 399] on span "Create trip" at bounding box center [859, 399] width 94 height 14
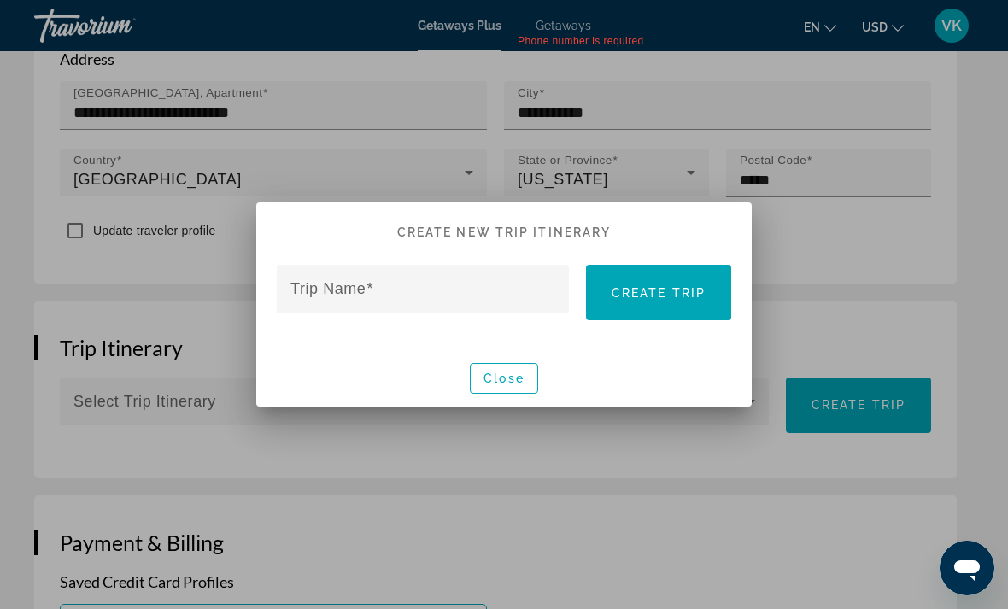
click at [355, 281] on mat-label "Trip Name" at bounding box center [328, 288] width 75 height 17
click at [355, 286] on input "Trip Name" at bounding box center [428, 296] width 275 height 21
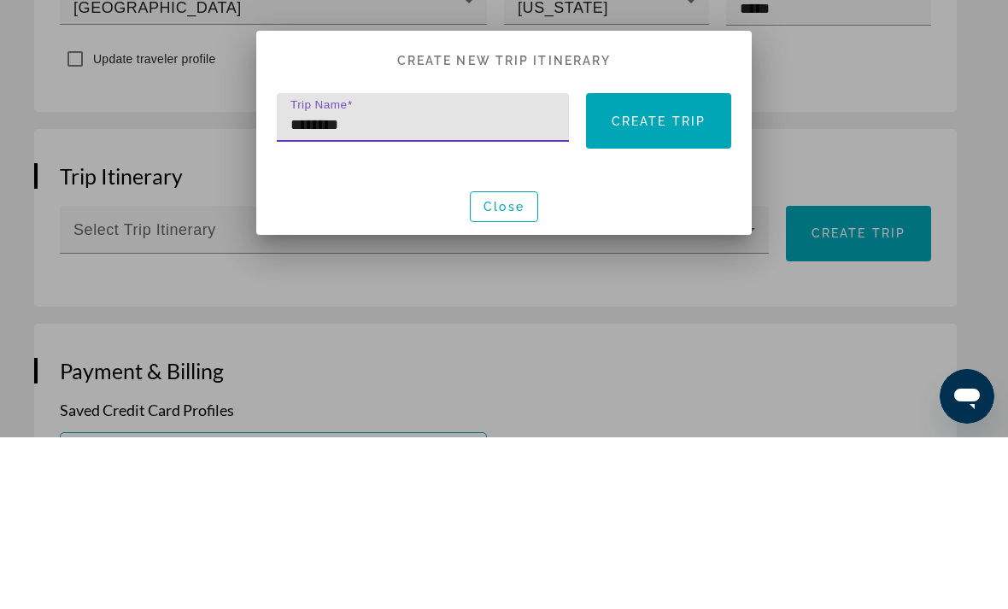
type input "*******"
click at [649, 286] on span "Create trip" at bounding box center [659, 293] width 94 height 14
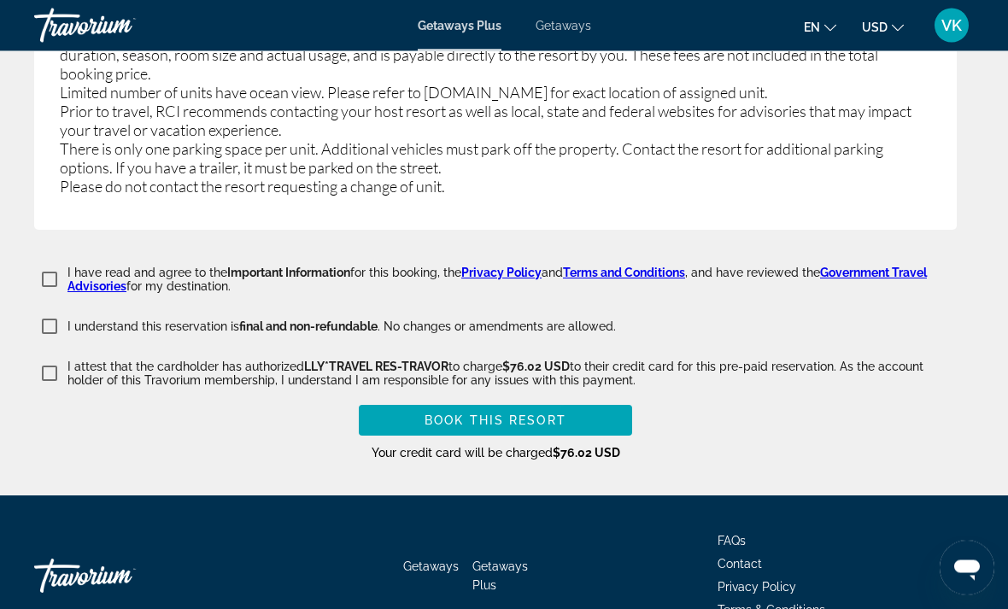
scroll to position [3867, 0]
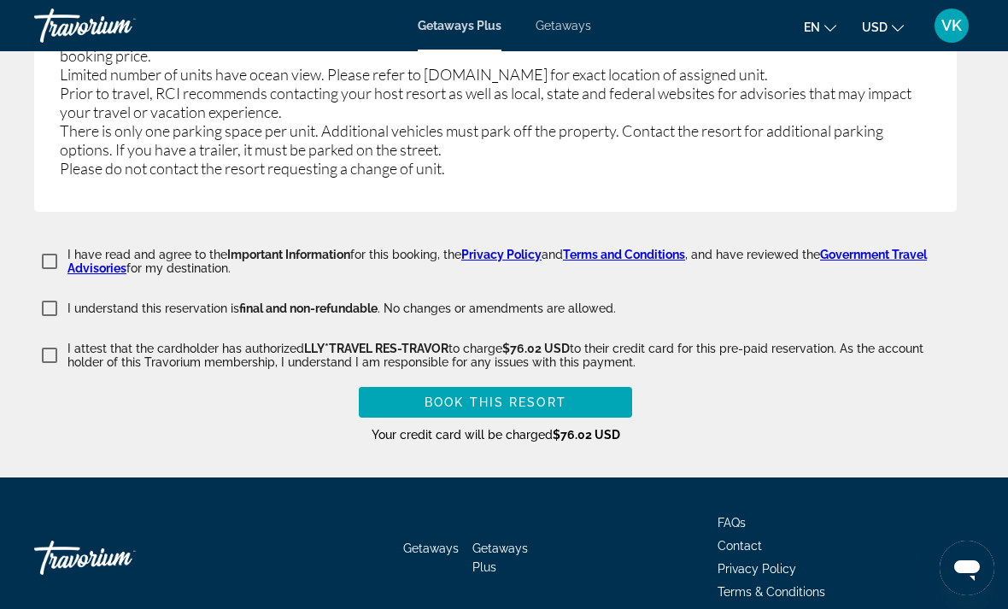
click at [473, 382] on span "Main content" at bounding box center [495, 402] width 273 height 41
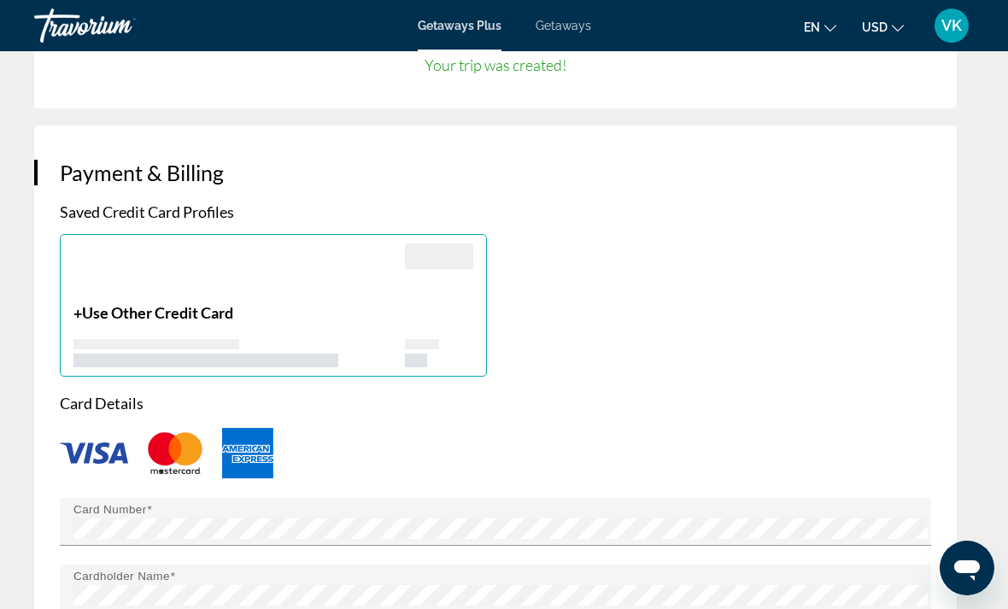
scroll to position [1157, 0]
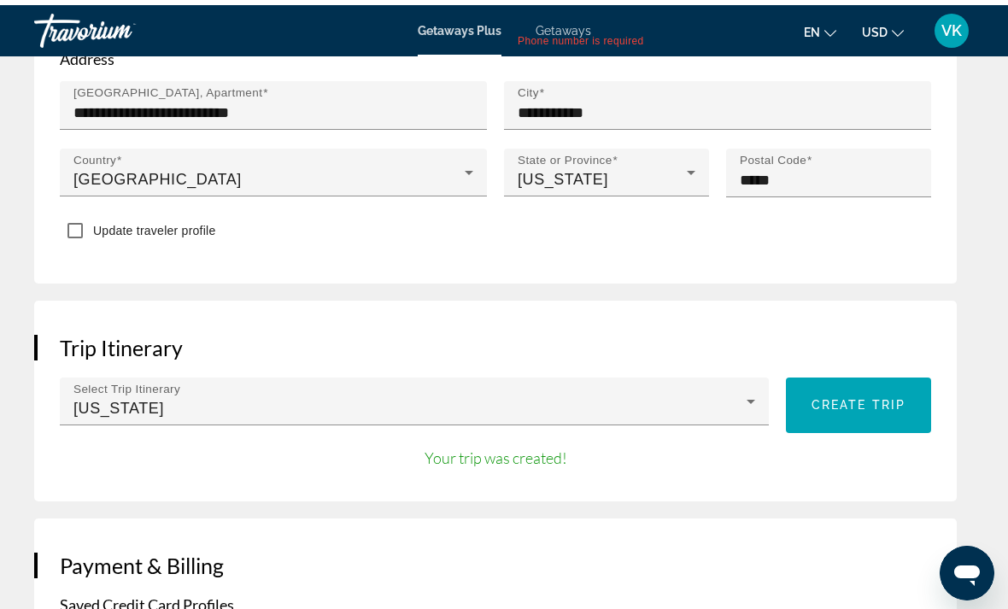
click at [122, 385] on span "Select Trip Itinerary" at bounding box center [126, 383] width 107 height 13
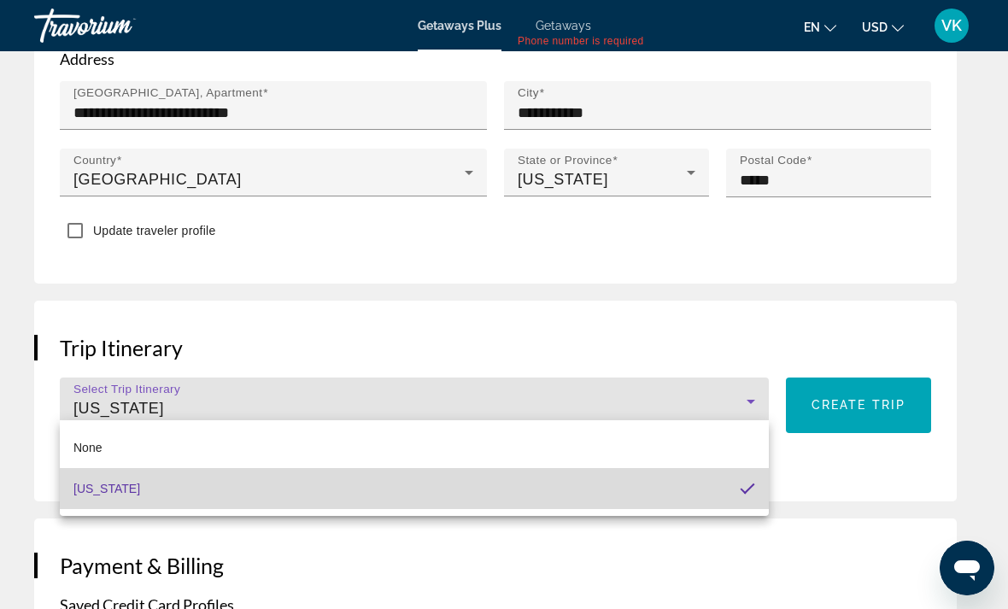
click at [118, 492] on mat-option "Florida" at bounding box center [414, 488] width 709 height 41
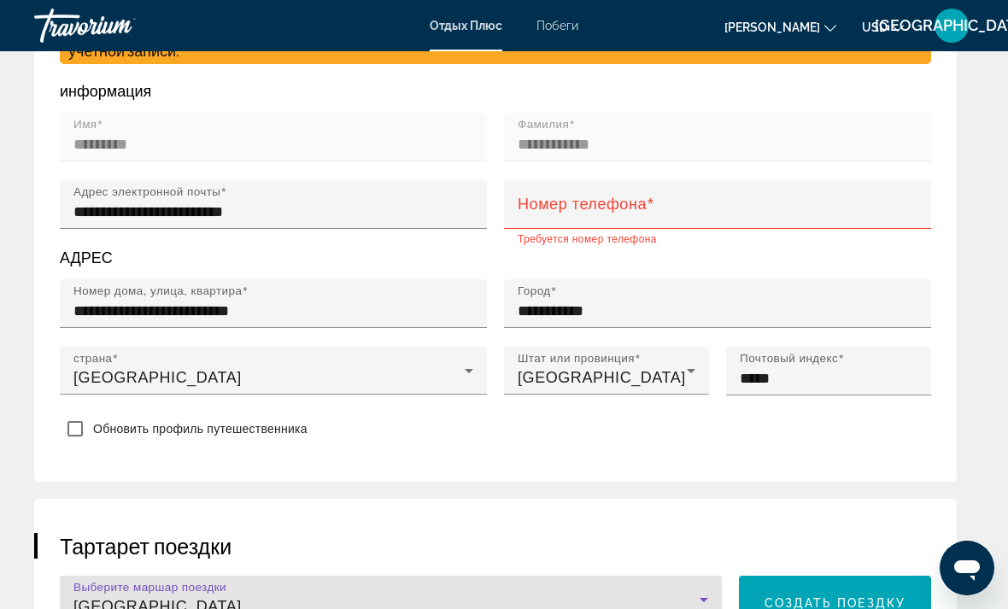
scroll to position [966, 0]
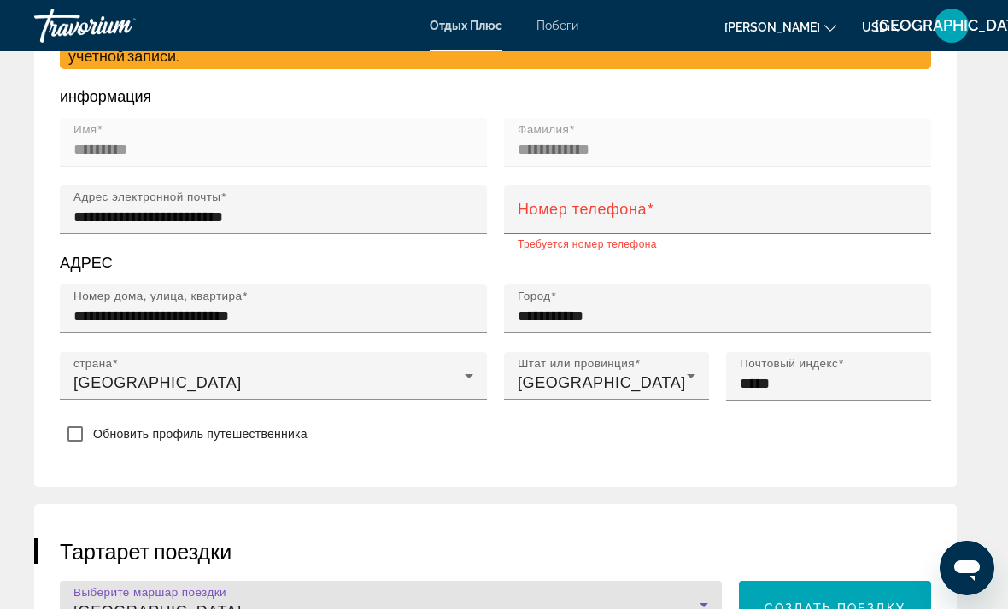
click at [561, 217] on mat-label "Номер телефона" at bounding box center [582, 208] width 129 height 17
click at [561, 220] on input "Номер телефона" at bounding box center [723, 217] width 410 height 21
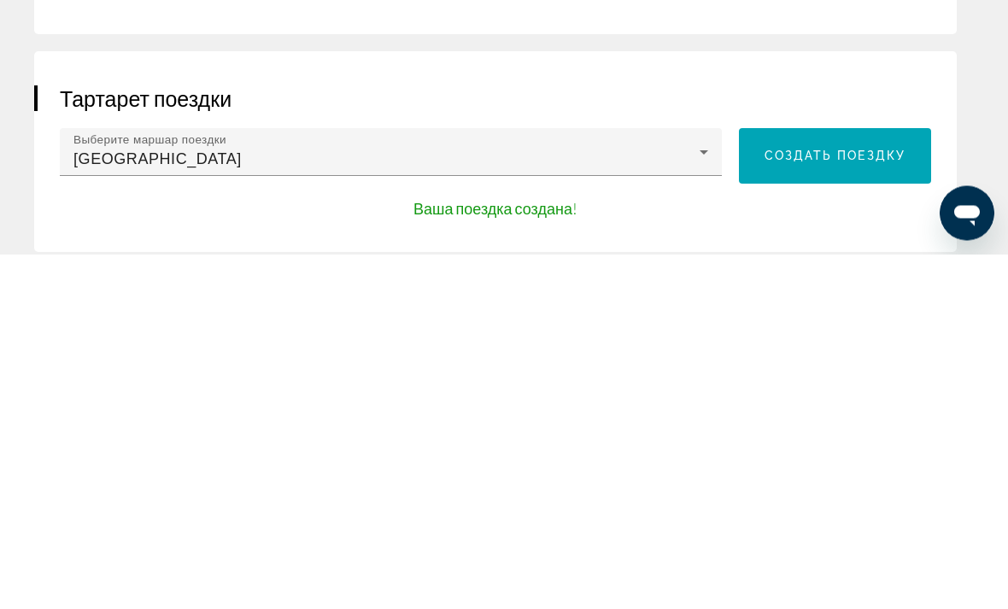
click at [701, 497] on icon "Основное содержание" at bounding box center [704, 507] width 21 height 21
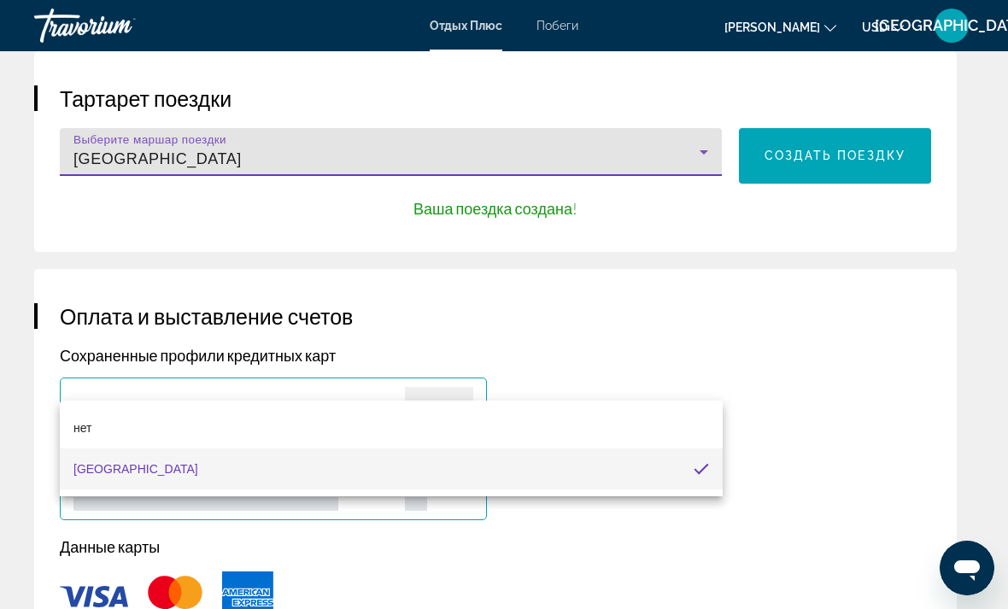
click at [711, 162] on div at bounding box center [504, 304] width 1008 height 609
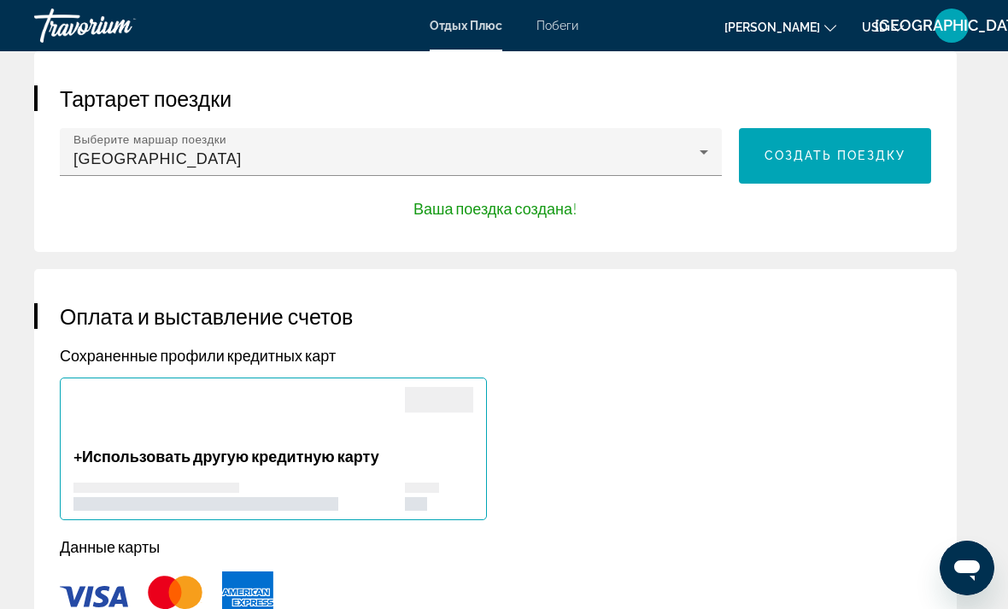
click at [718, 159] on div "Выберите маршар поездки Флорида" at bounding box center [391, 152] width 662 height 48
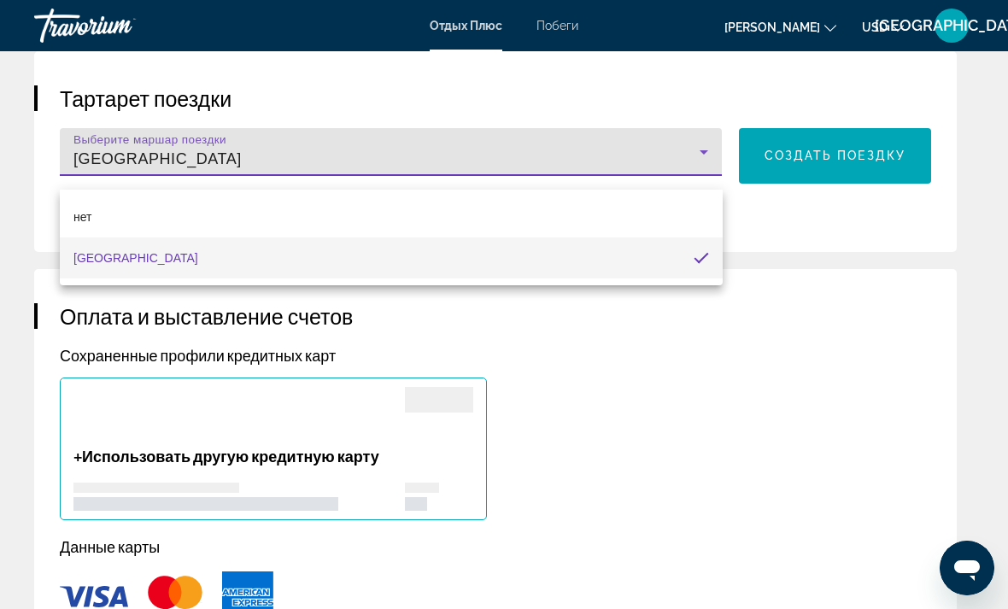
click at [696, 153] on div at bounding box center [504, 304] width 1008 height 609
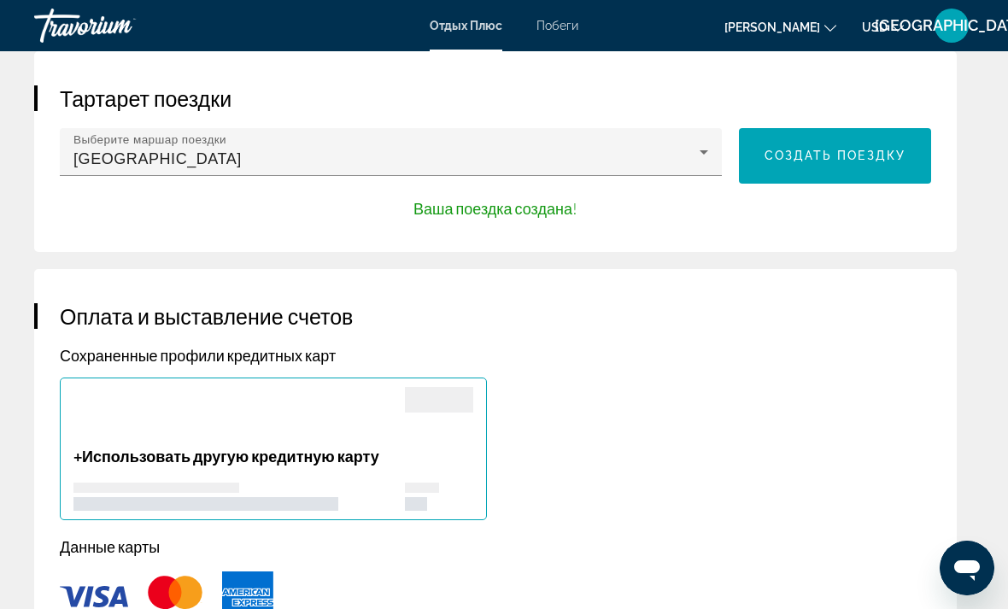
click at [696, 159] on icon "Основное содержание" at bounding box center [704, 152] width 21 height 21
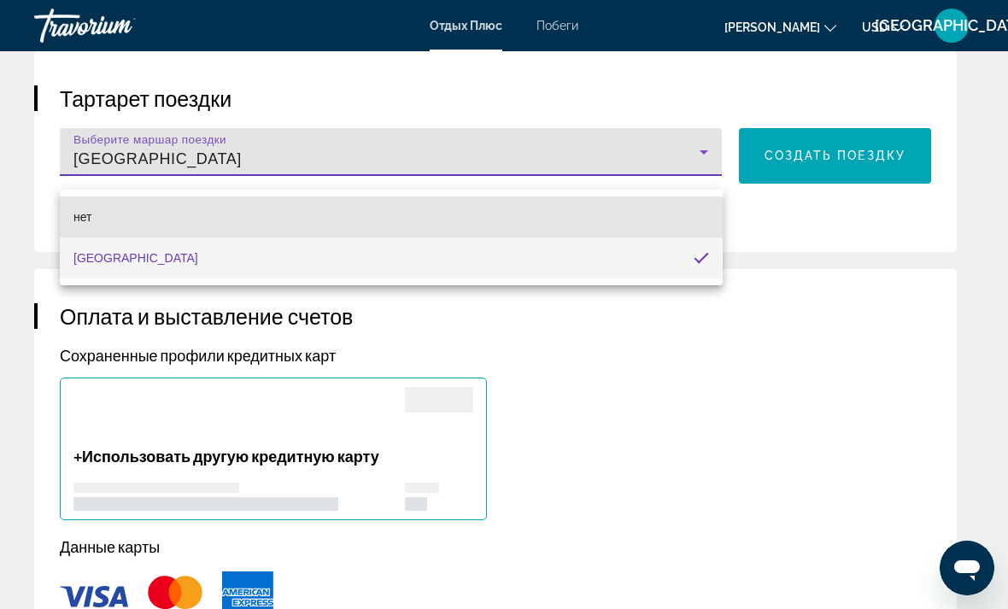
click at [89, 210] on span "нет" at bounding box center [82, 217] width 18 height 14
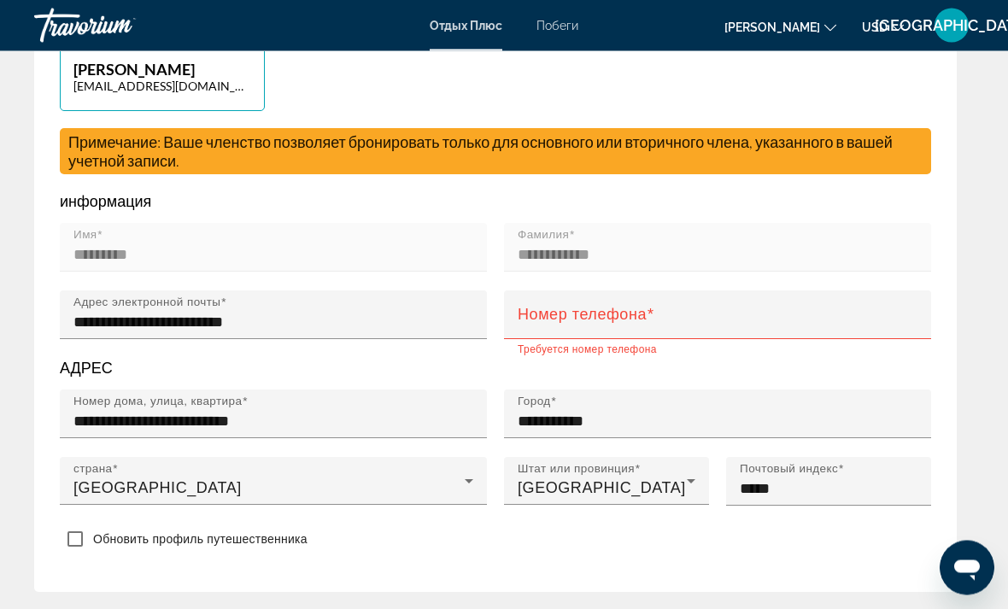
click at [577, 323] on mat-label "Номер телефона" at bounding box center [582, 314] width 129 height 17
click at [577, 327] on input "Номер телефона" at bounding box center [723, 323] width 410 height 21
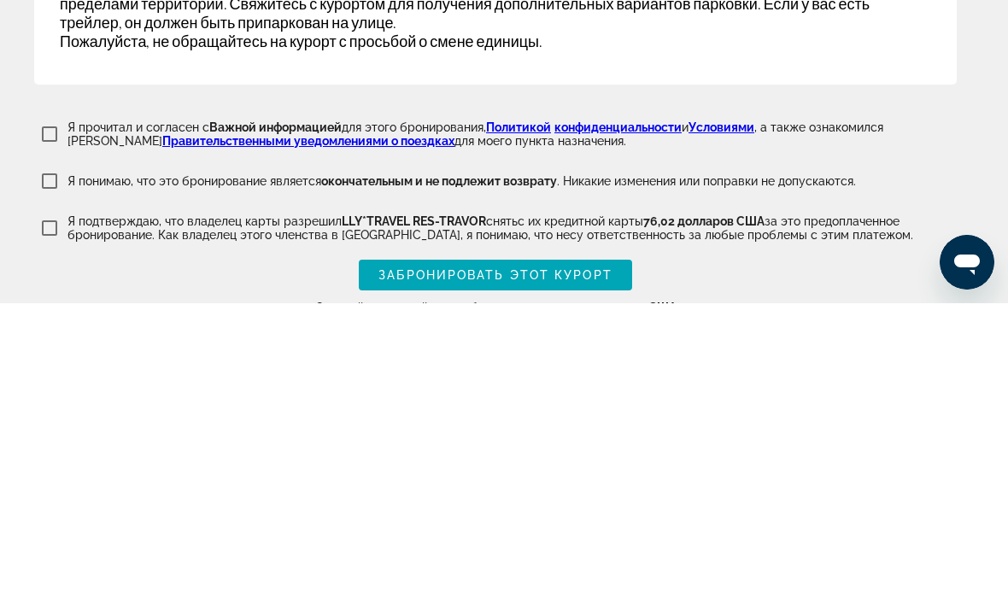
scroll to position [4092, 0]
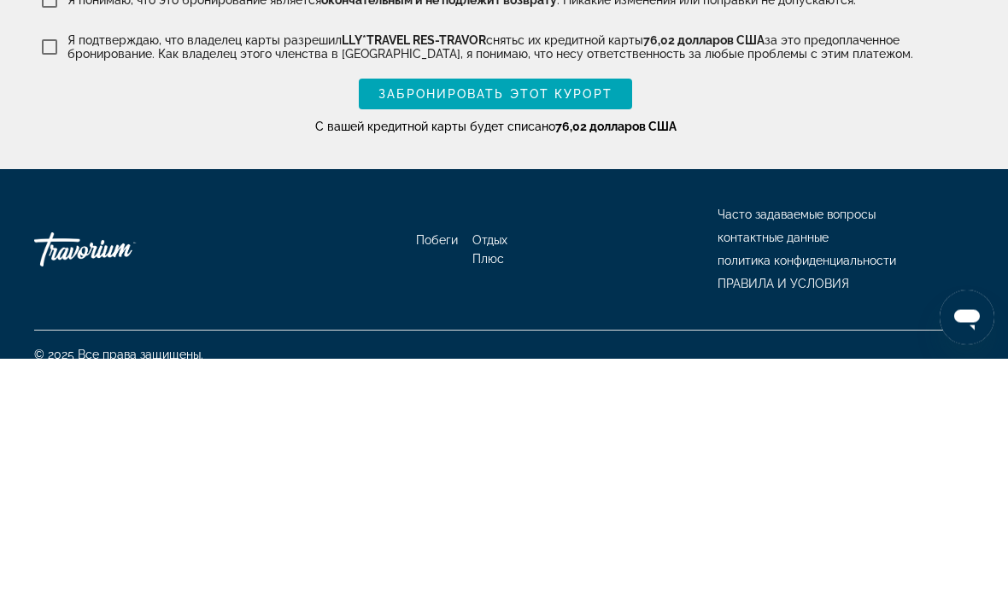
type input "**********"
click at [610, 338] on span "ЗАБРОНИРОВАТЬ ЭТОТ КУРОРТ" at bounding box center [496, 345] width 234 height 14
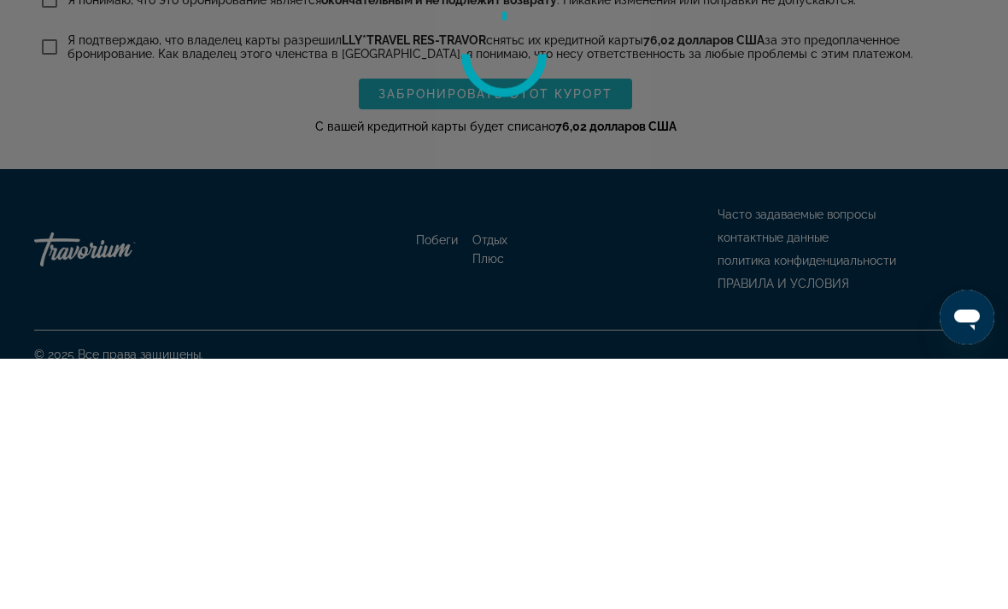
scroll to position [4048, 0]
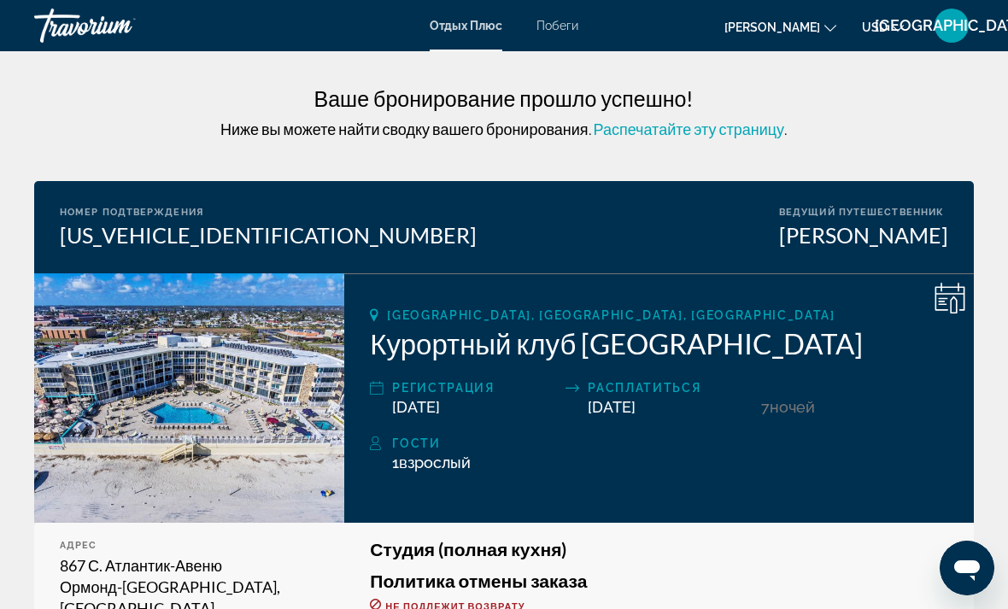
click at [737, 128] on span "Распечатайте эту страницу" at bounding box center [689, 129] width 191 height 19
